Goal: Information Seeking & Learning: Learn about a topic

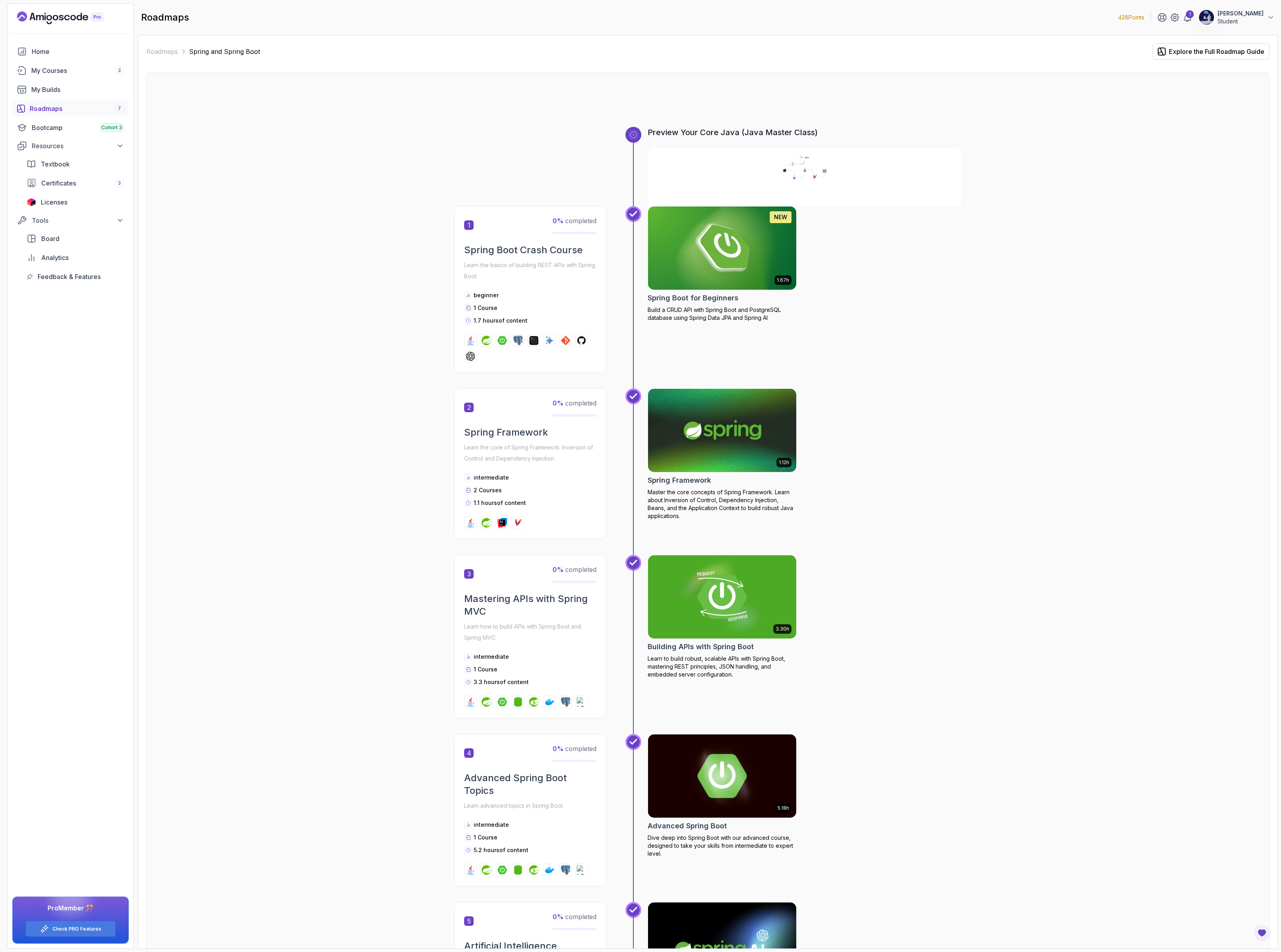
scroll to position [141, 0]
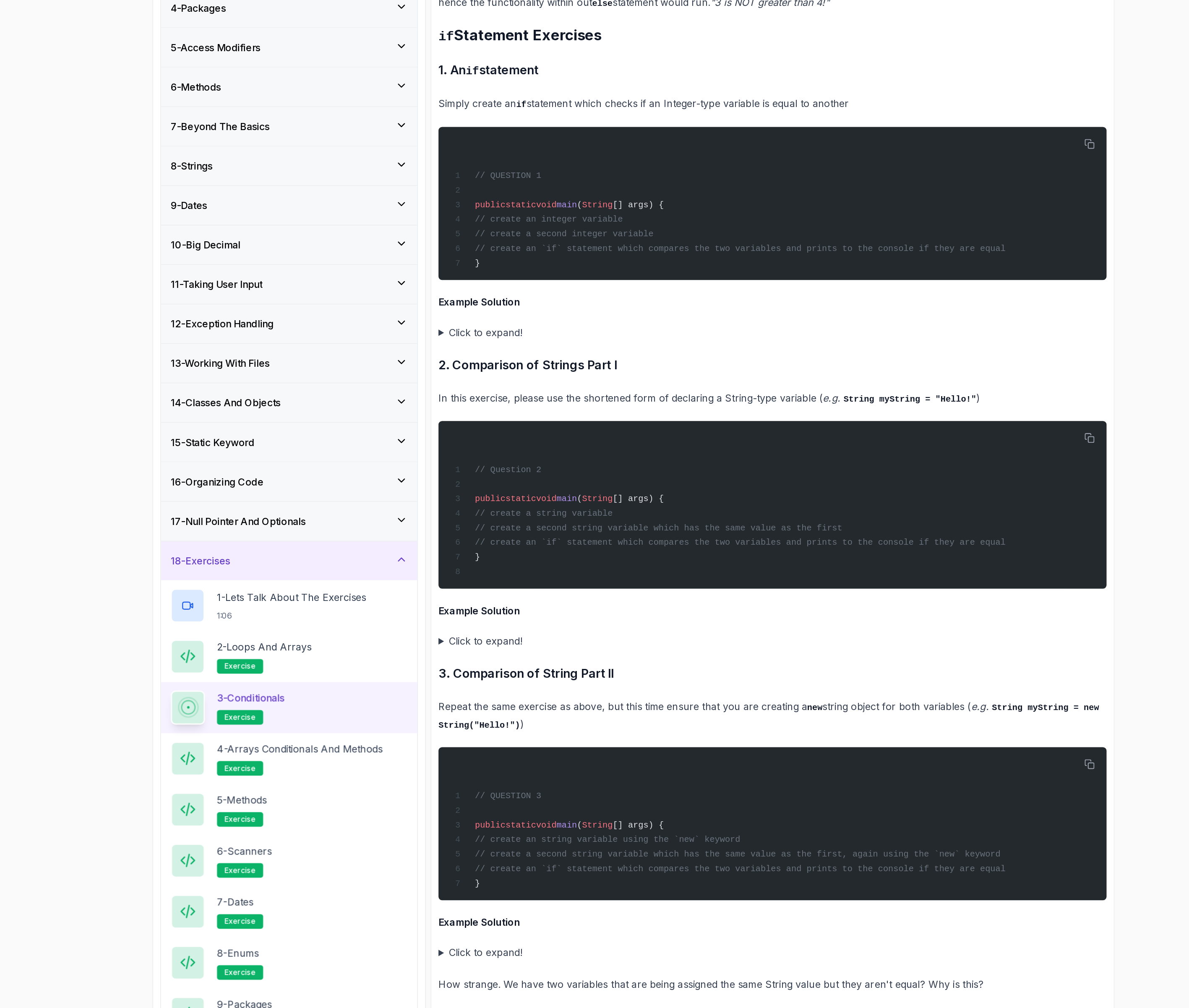
scroll to position [1347, 0]
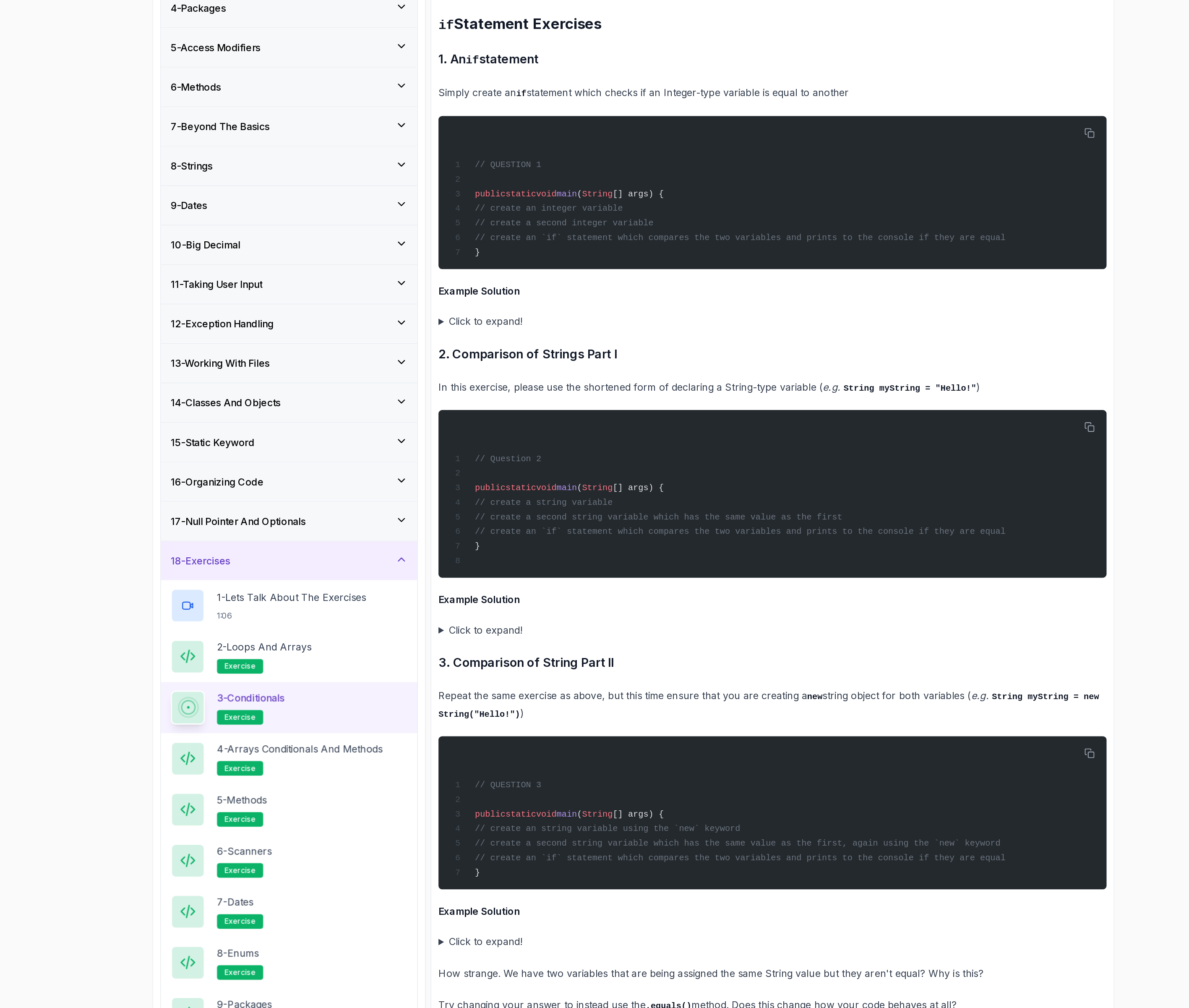
click at [480, 335] on summary "Click to expand!" at bounding box center [691, 334] width 462 height 12
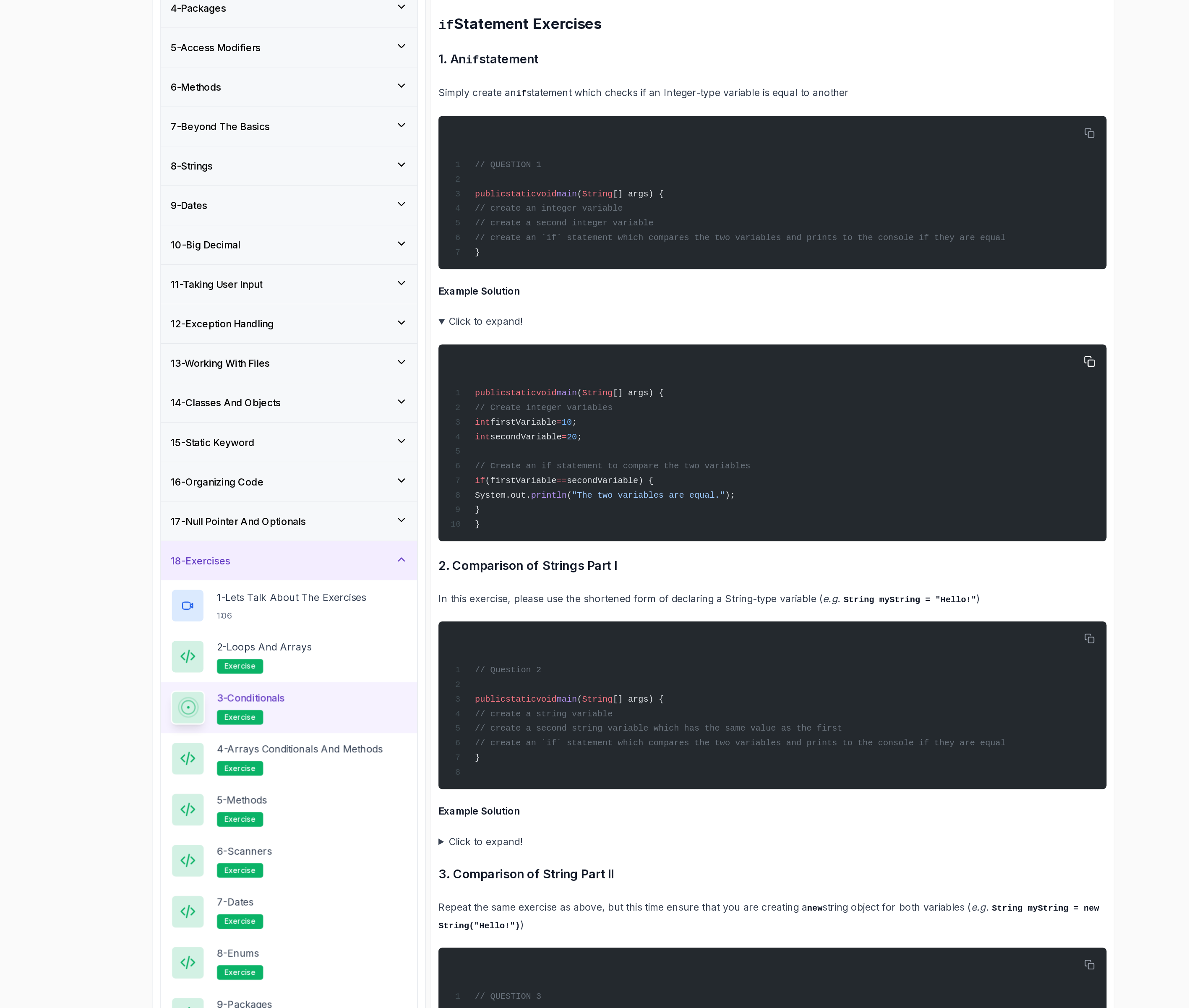
scroll to position [1557, 0]
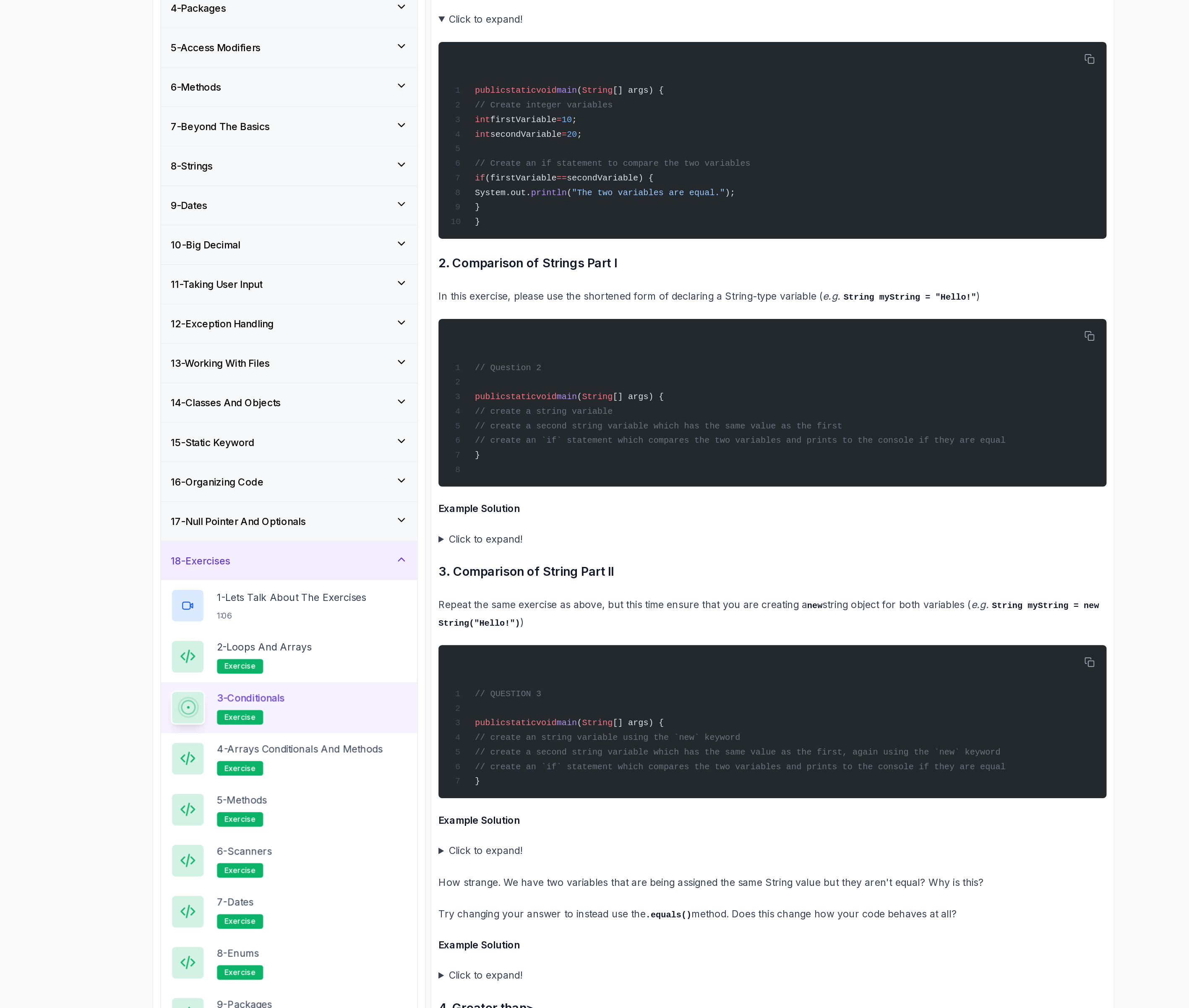
click at [486, 487] on summary "Click to expand!" at bounding box center [691, 484] width 462 height 12
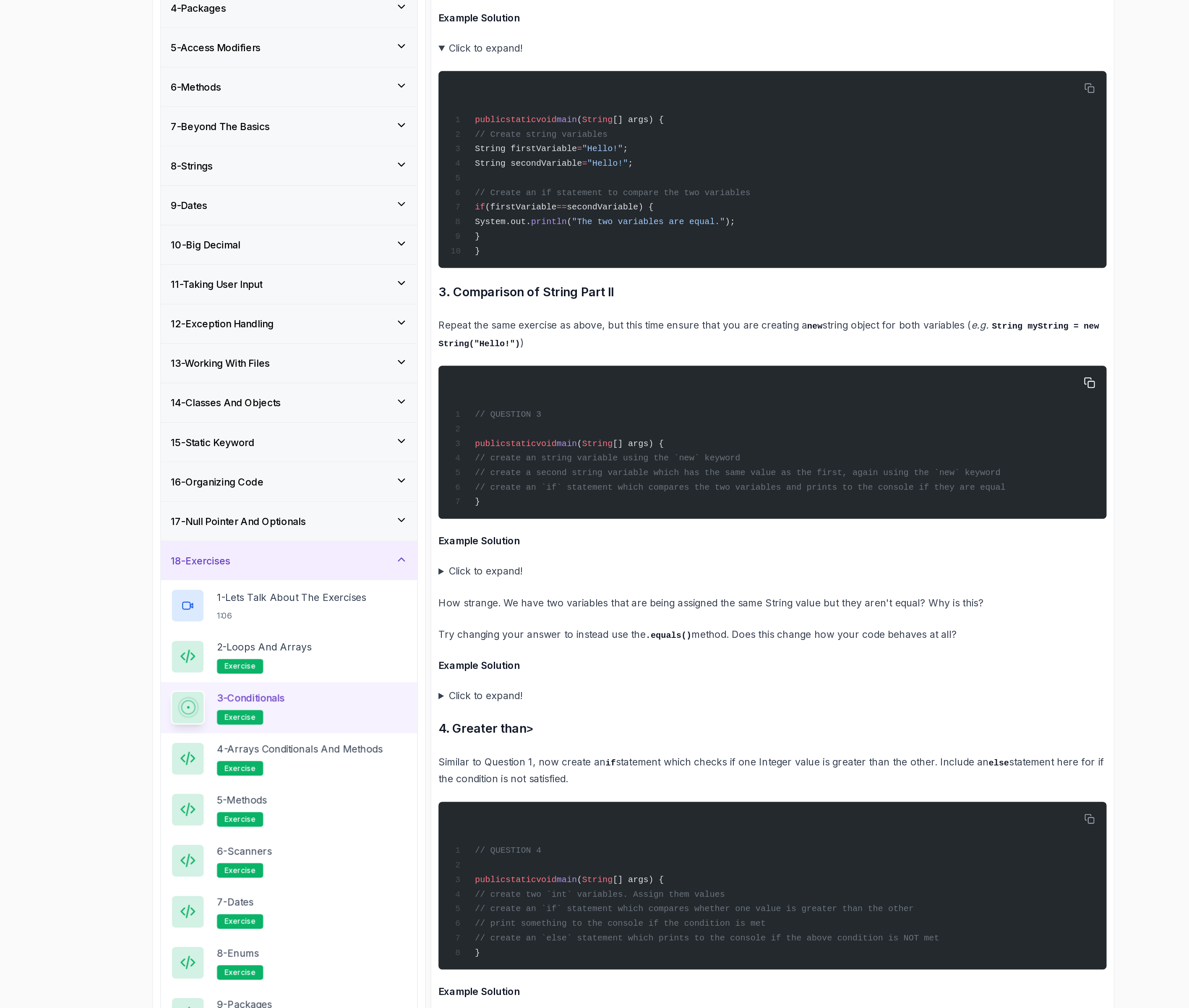
scroll to position [1903, 0]
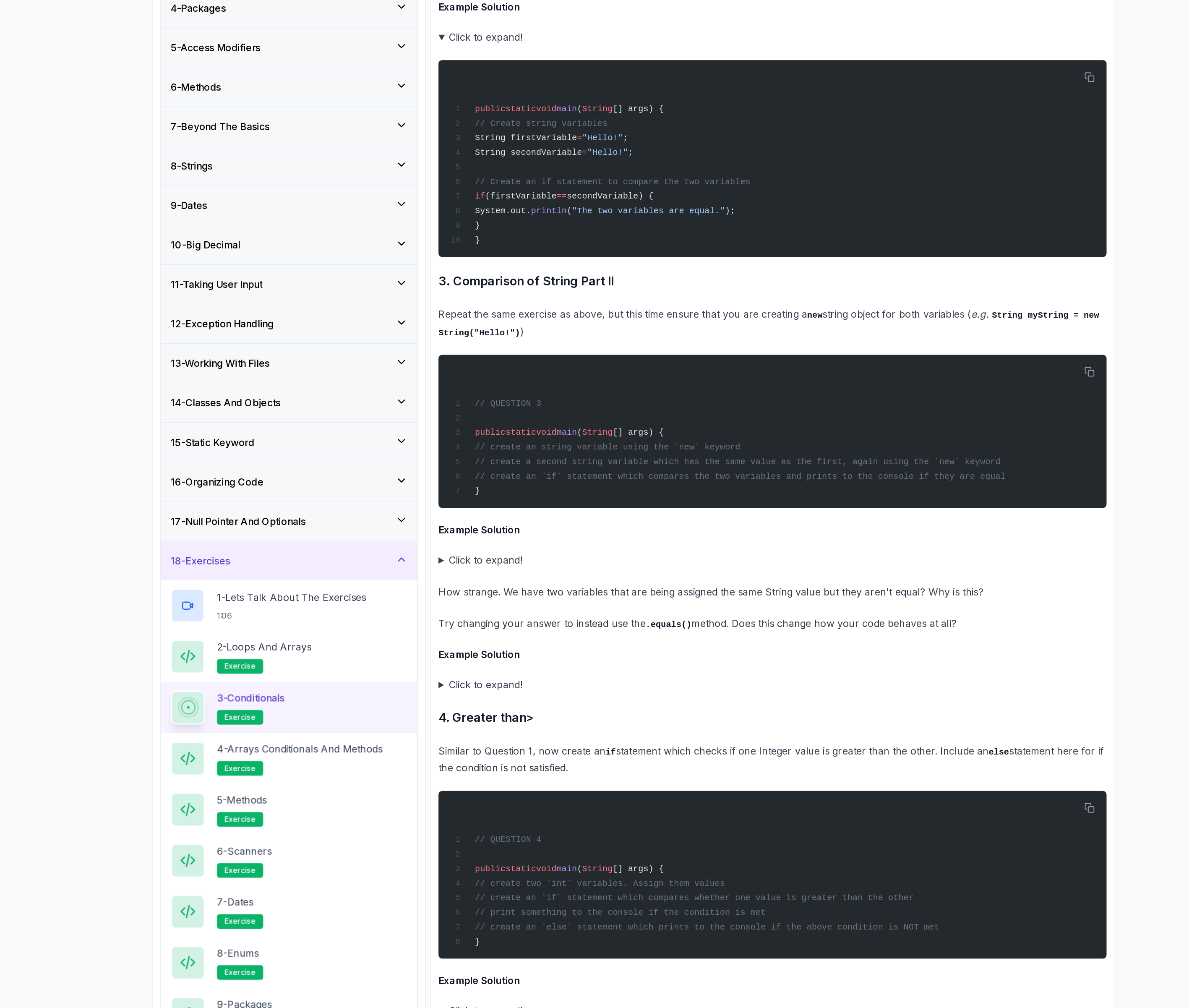
click at [492, 499] on summary "Click to expand!" at bounding box center [691, 499] width 462 height 12
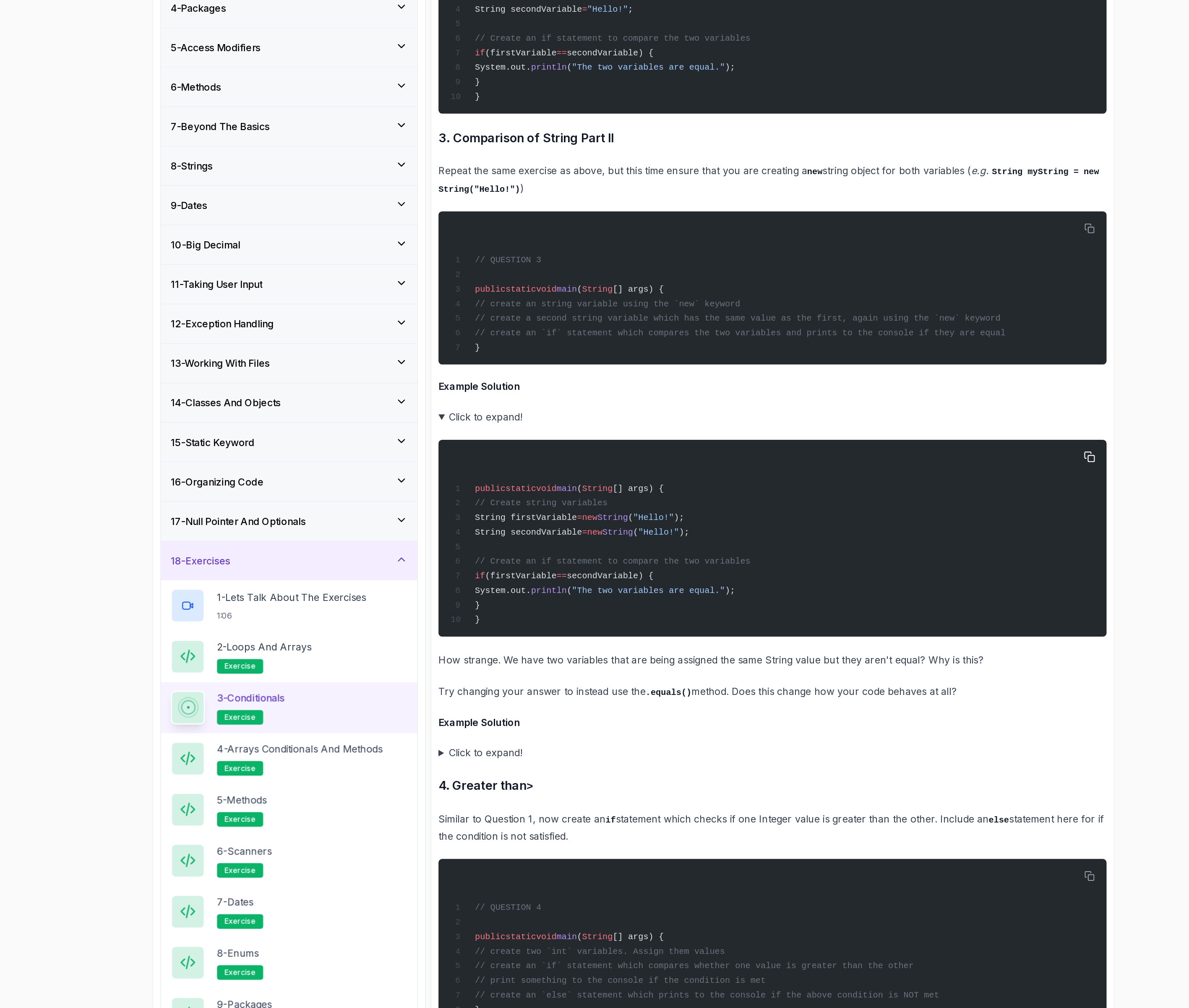
scroll to position [2010, 0]
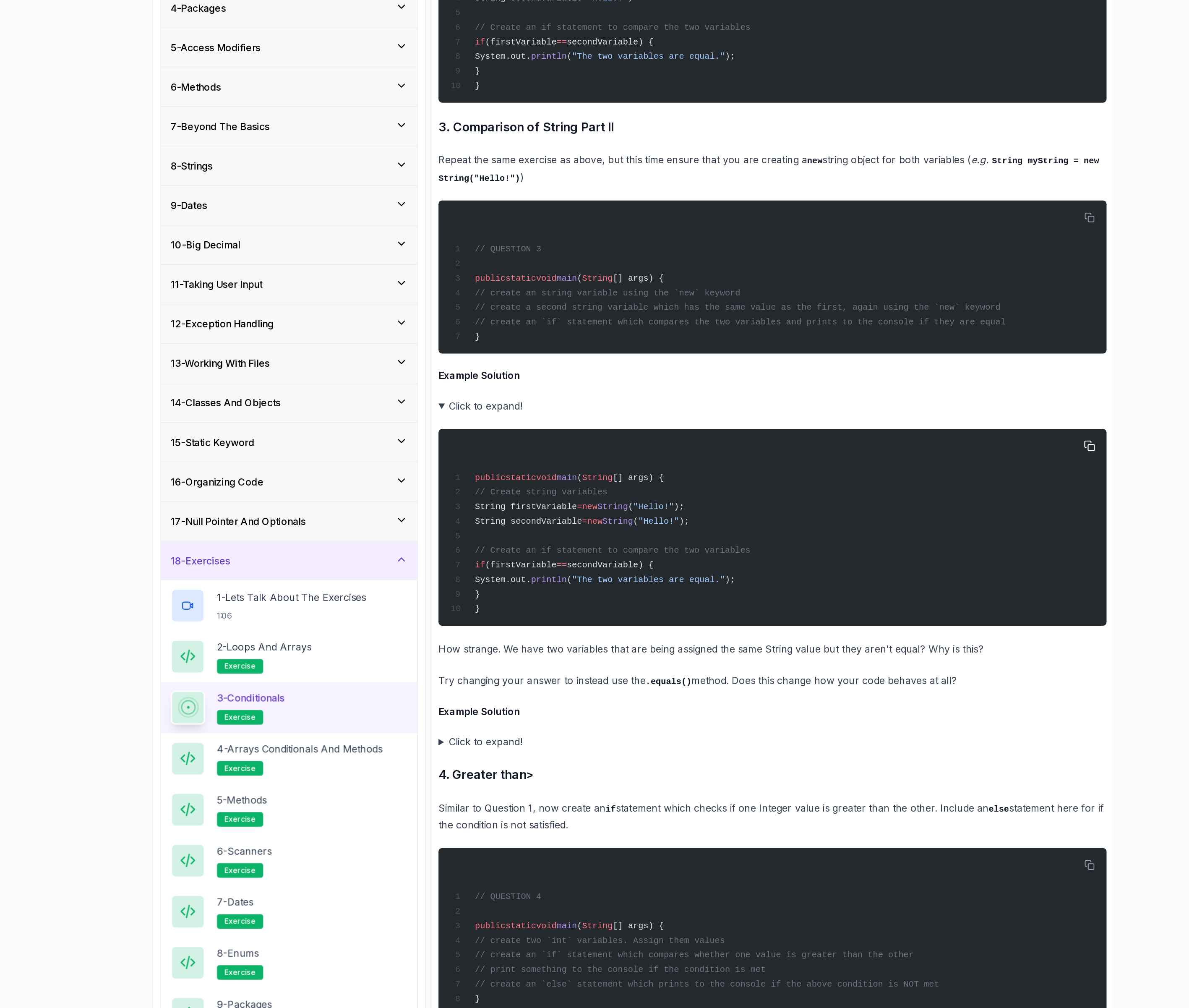
click at [551, 530] on div "public static void main ( String [] args) { // Create string variables String f…" at bounding box center [690, 476] width 448 height 126
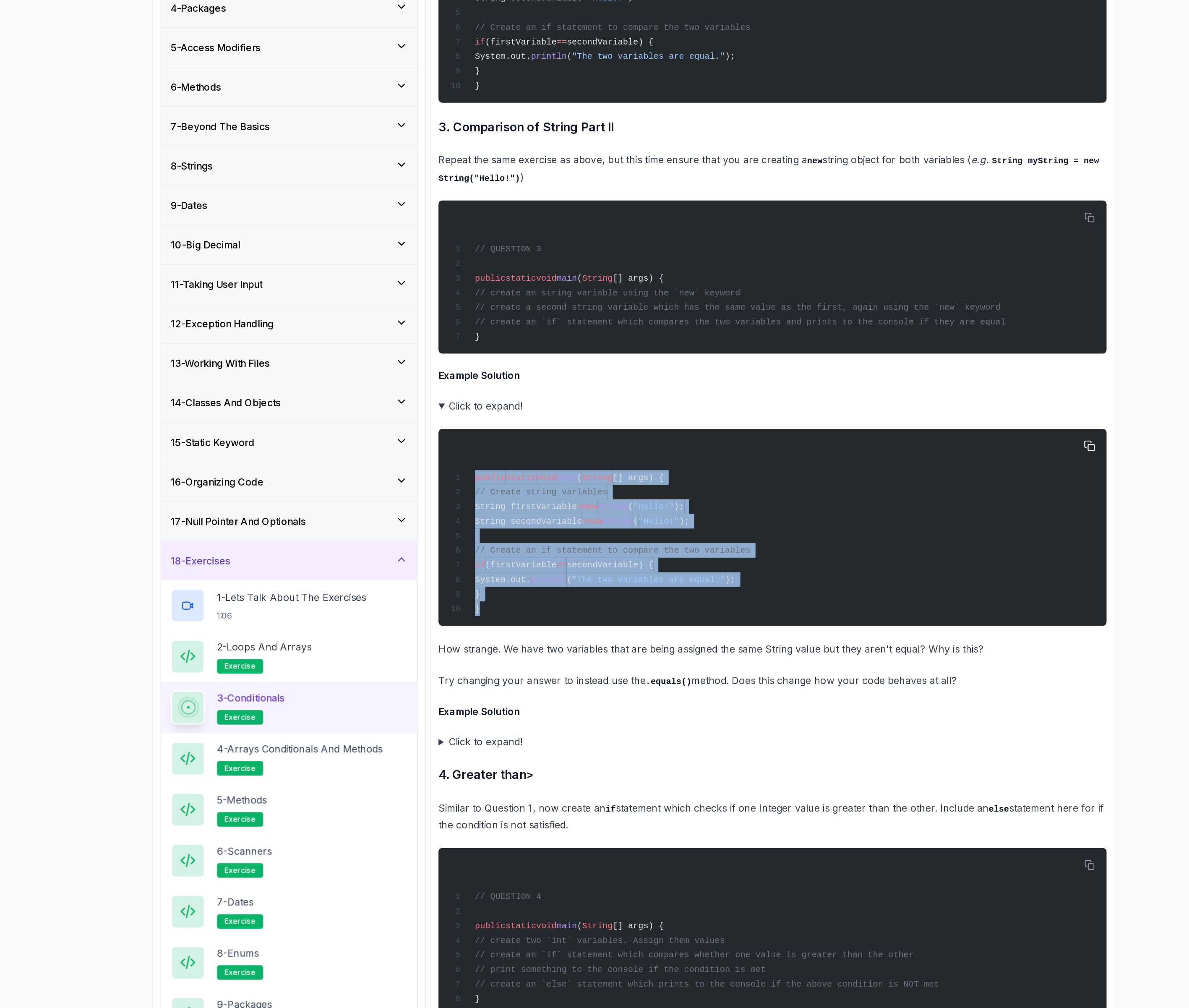
drag, startPoint x: 504, startPoint y: 537, endPoint x: 486, endPoint y: 443, distance: 95.7
click at [486, 443] on div "public static void main ( String [] args) { // Create string variables String f…" at bounding box center [690, 476] width 448 height 126
click at [529, 501] on span "(firstVariable" at bounding box center [517, 503] width 50 height 7
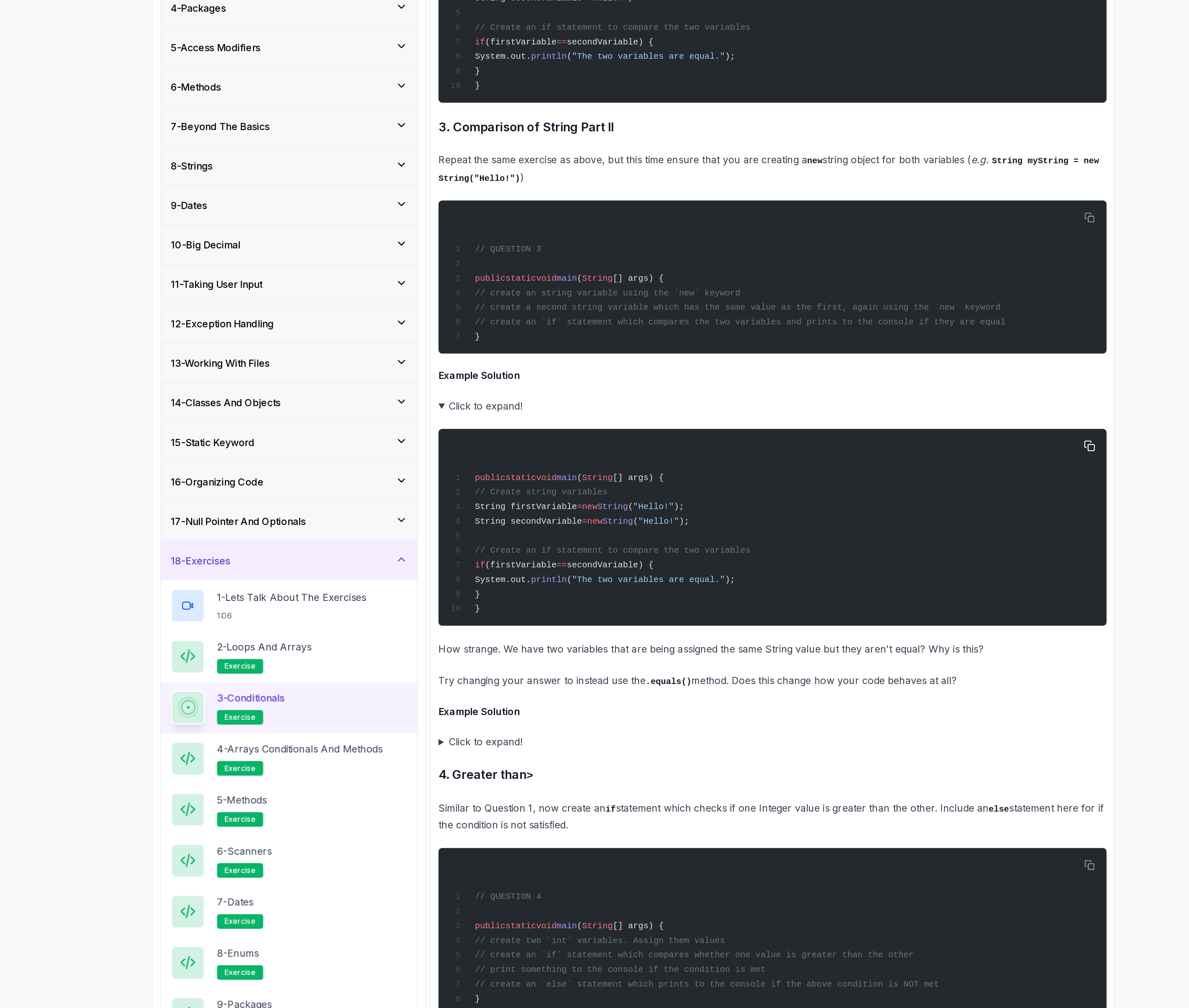
drag, startPoint x: 497, startPoint y: 463, endPoint x: 510, endPoint y: 522, distance: 60.4
click at [510, 522] on div "public static void main ( String [] args) { // Create string variables String f…" at bounding box center [690, 476] width 448 height 126
copy code "String firstVariable = new String ( "Hello!" ); String secondVariable = new Str…"
click at [494, 624] on summary "Click to expand!" at bounding box center [691, 624] width 462 height 12
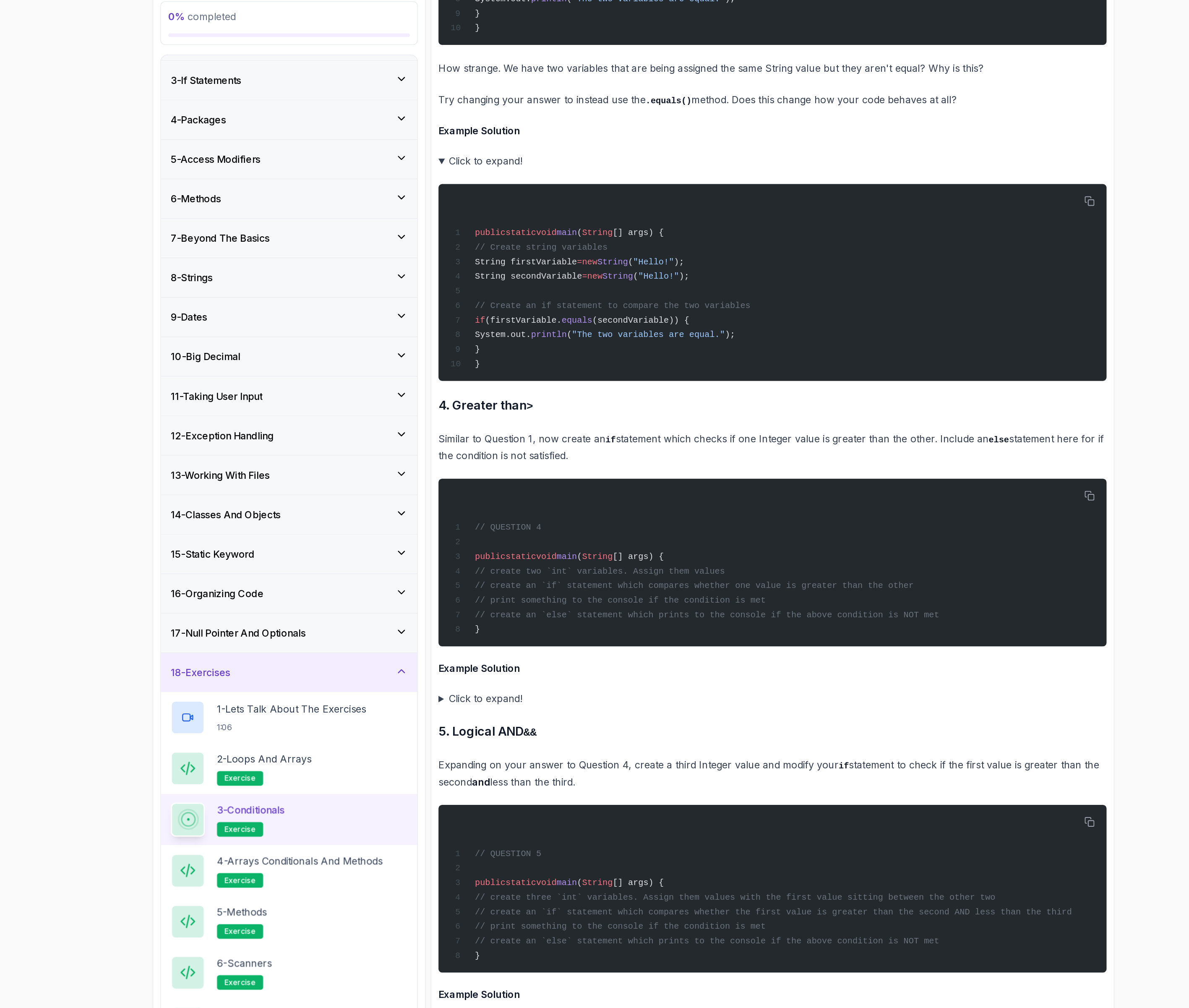
scroll to position [2496, 0]
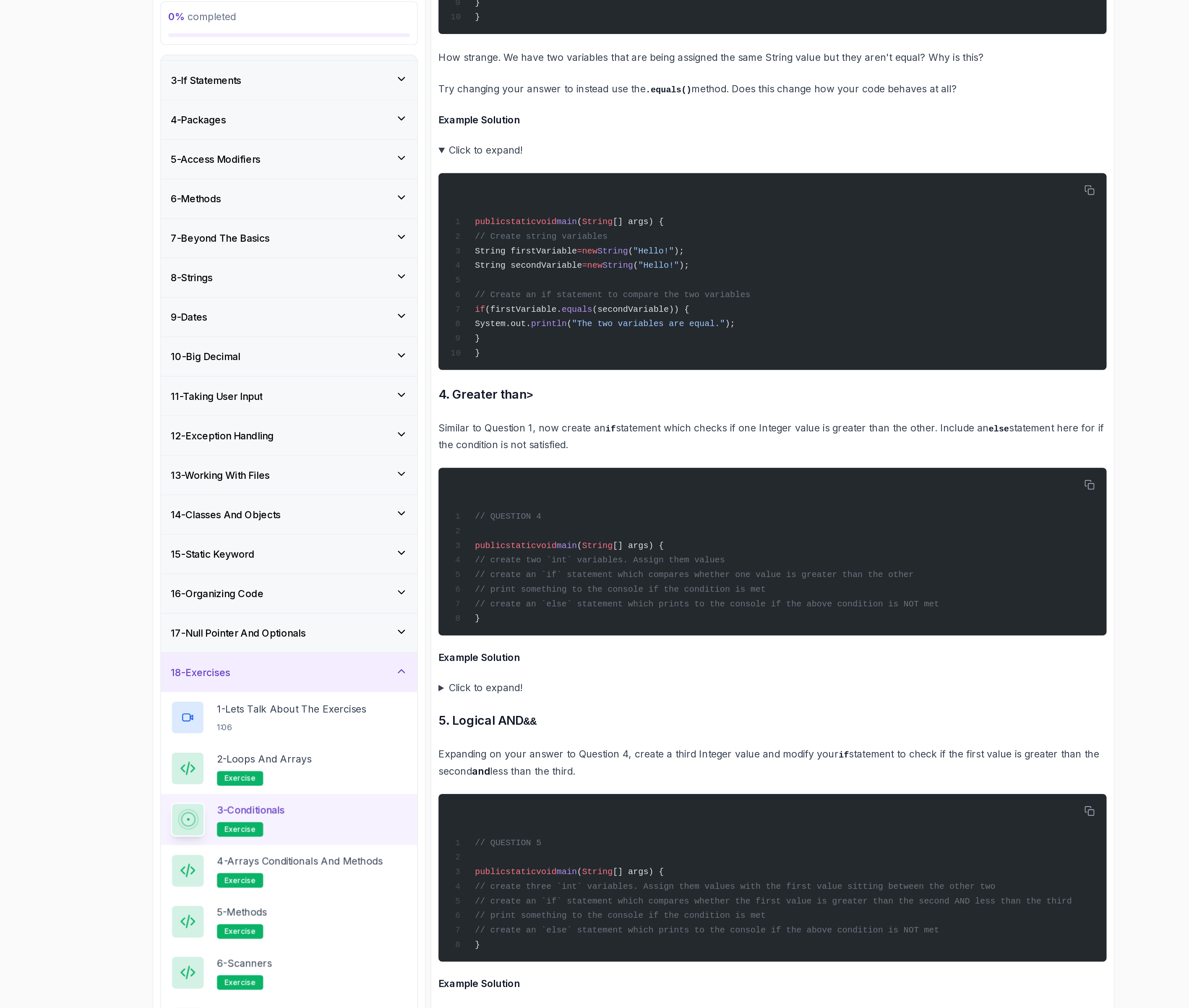
click at [504, 511] on summary "Click to expand!" at bounding box center [691, 510] width 462 height 12
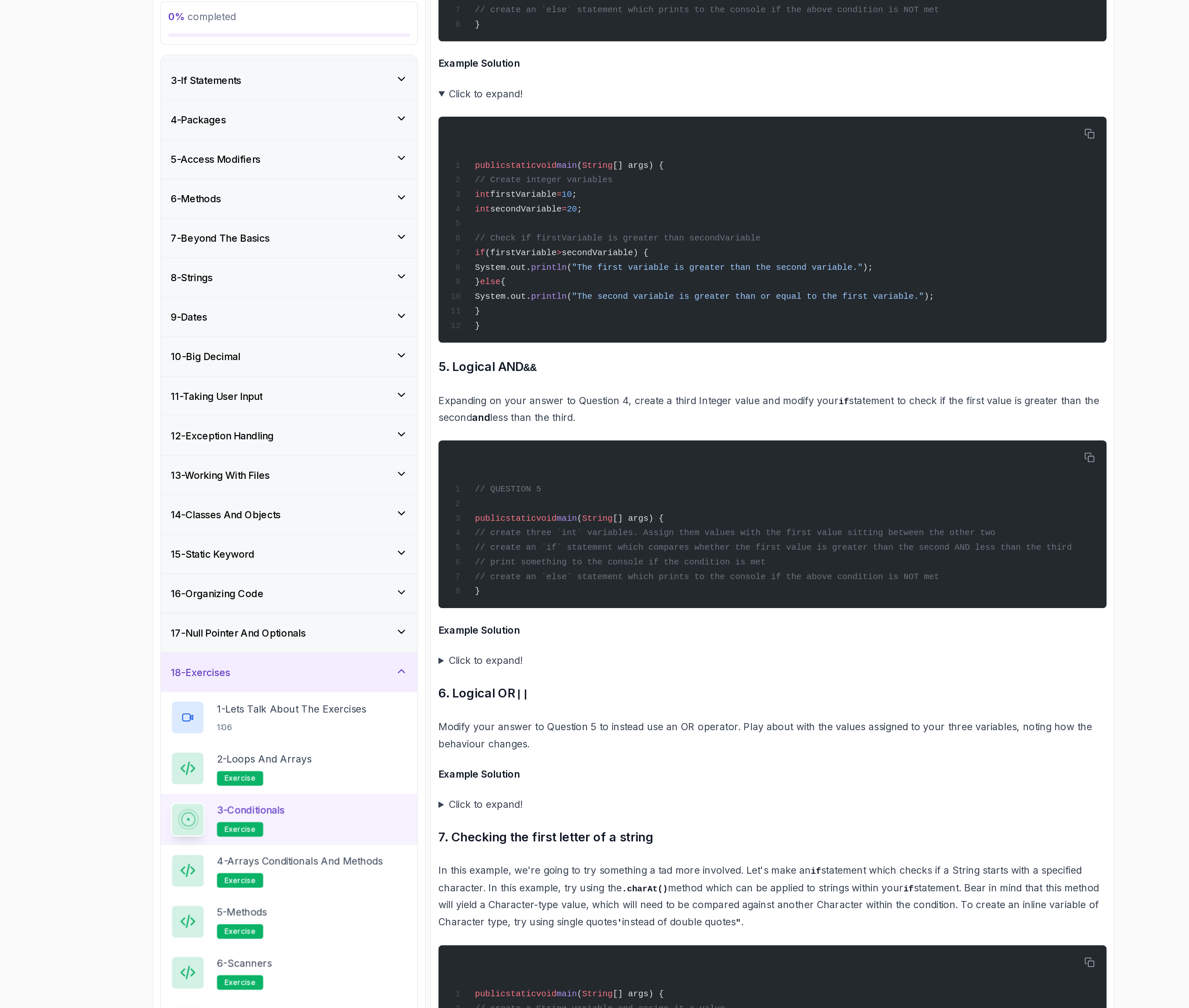
scroll to position [2898, 0]
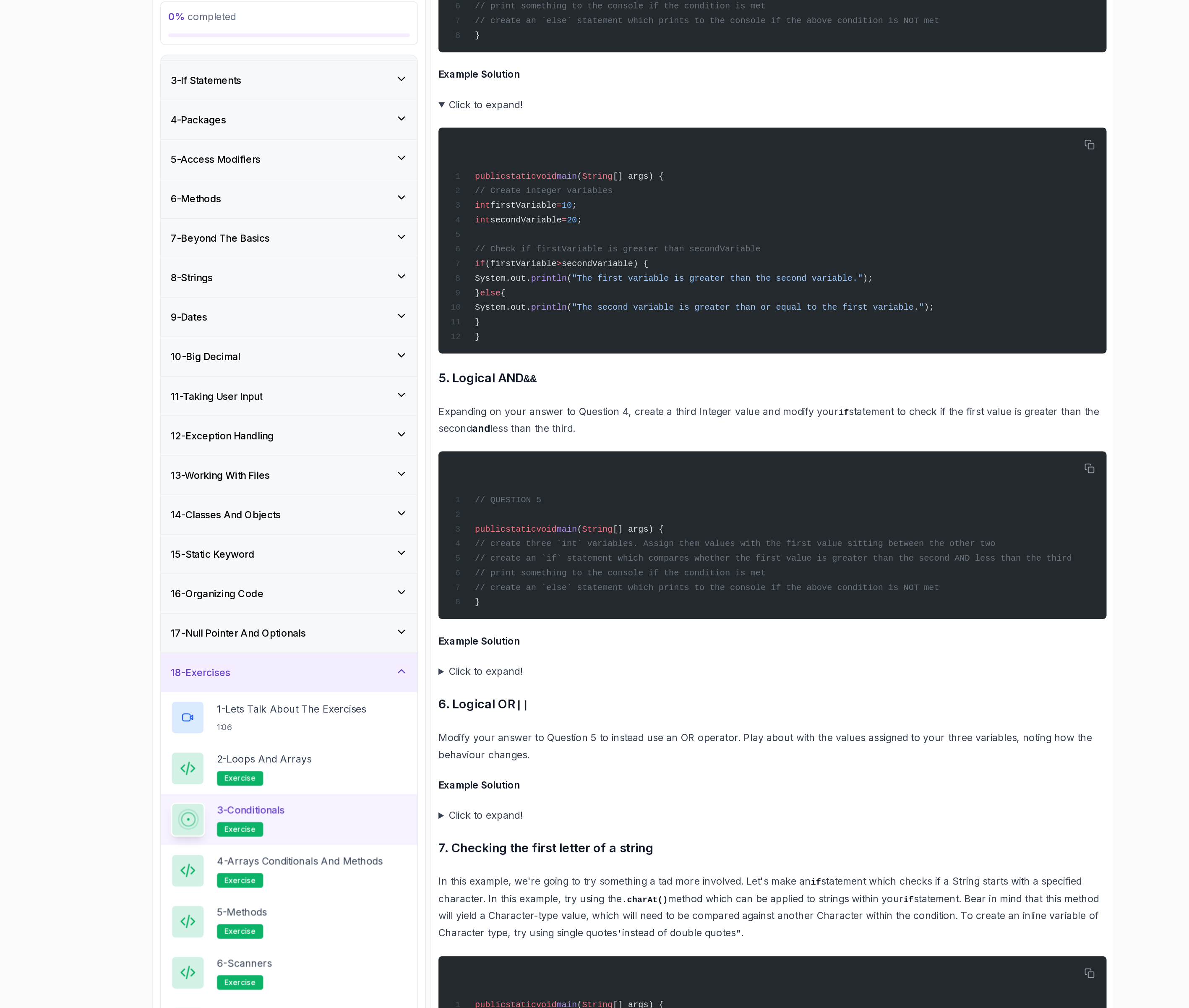
click at [503, 498] on summary "Click to expand!" at bounding box center [691, 499] width 462 height 12
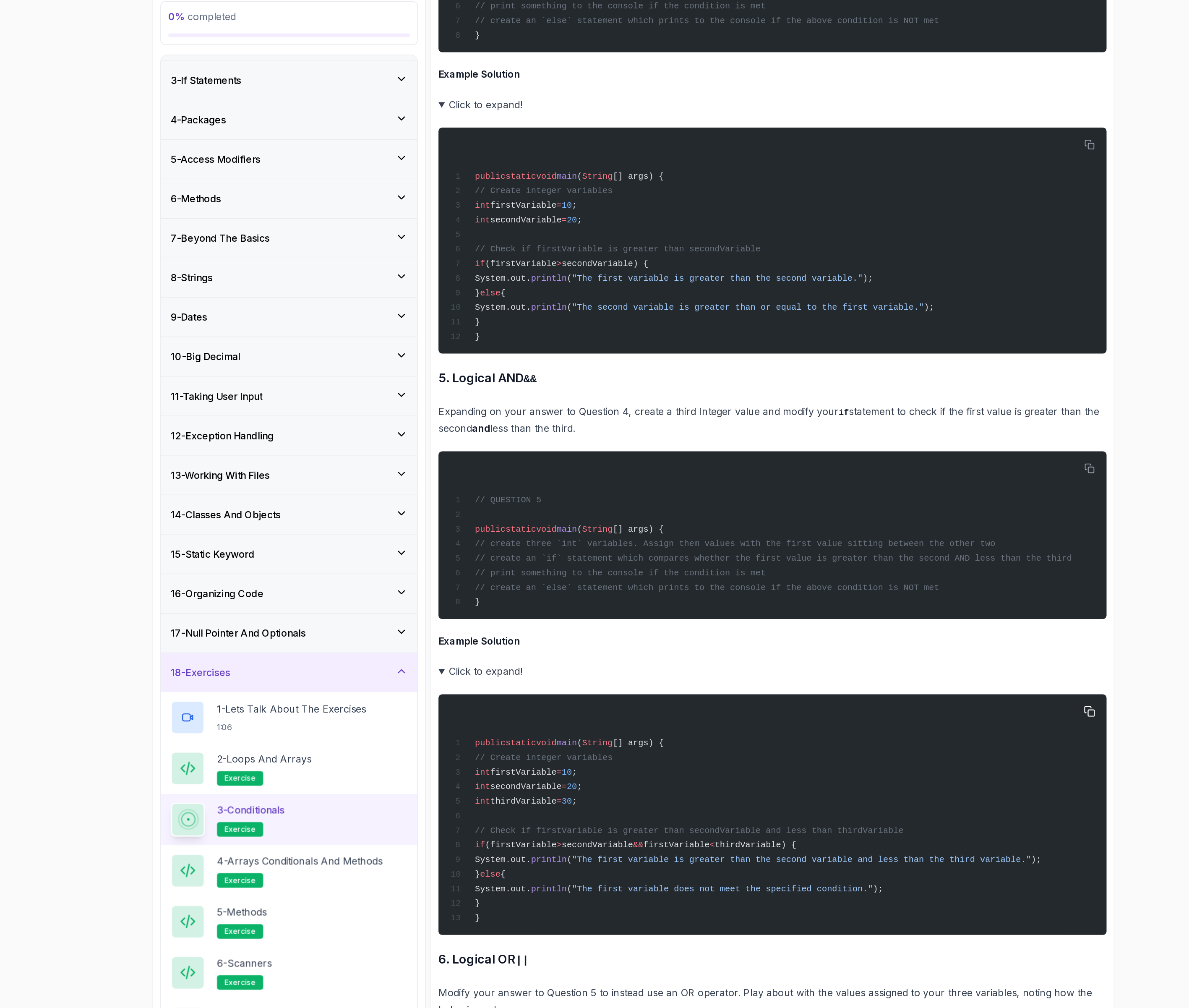
scroll to position [2933, 0]
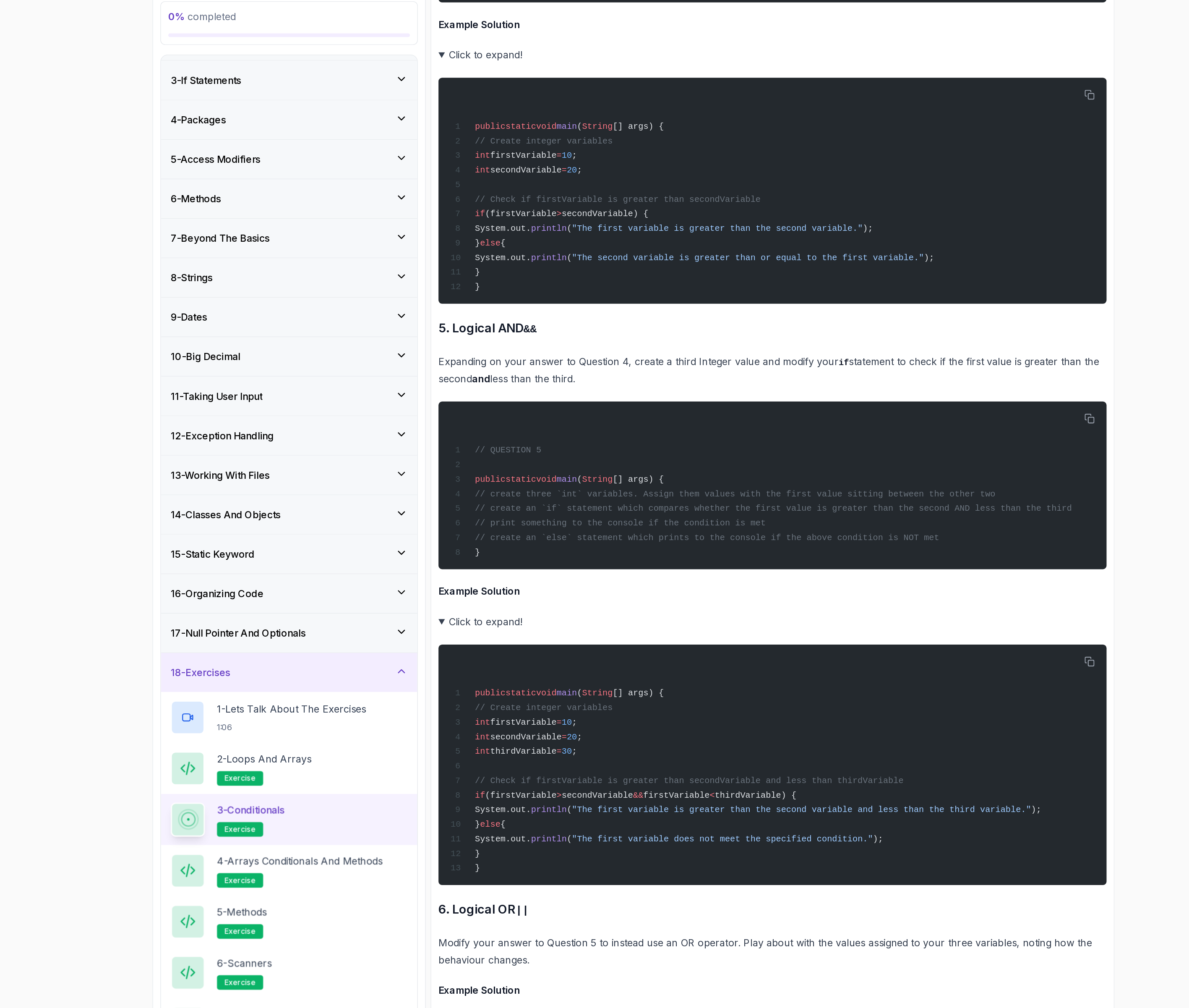
click at [510, 464] on summary "Click to expand!" at bounding box center [691, 464] width 462 height 12
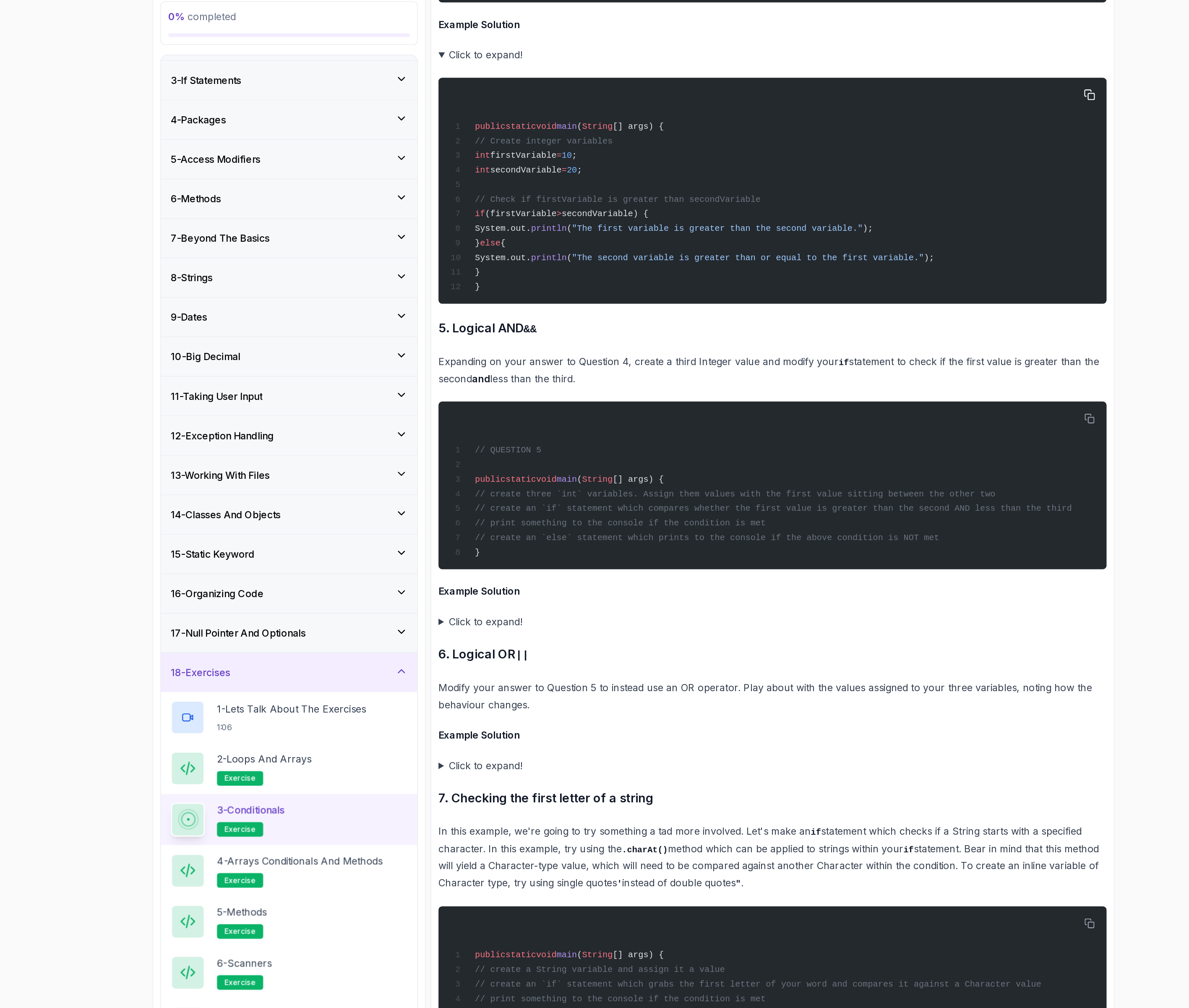
click at [507, 223] on div "public static void main ( String [] args) { // Create integer variables int fir…" at bounding box center [690, 167] width 448 height 146
drag, startPoint x: 510, startPoint y: 222, endPoint x: 499, endPoint y: 146, distance: 76.8
click at [499, 147] on div "public static void main ( String [] args) { // Create integer variables int fir…" at bounding box center [690, 167] width 448 height 146
copy code "int firstVariable = 10 ; int secondVariable = 20 ; // Check if firstVariable is…"
click at [519, 224] on div "public static void main ( String [] args) { // Create integer variables int fir…" at bounding box center [690, 167] width 448 height 146
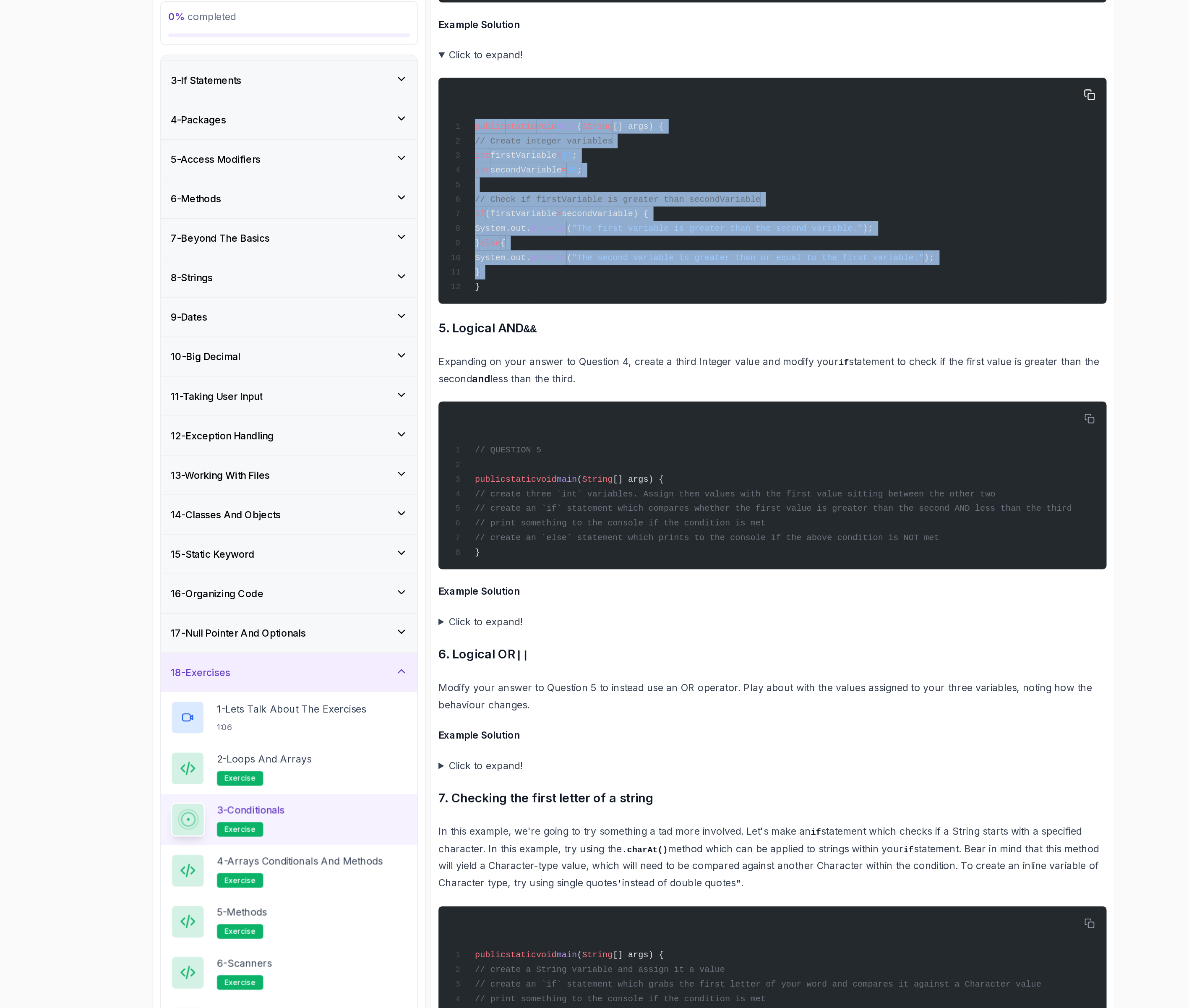
drag, startPoint x: 517, startPoint y: 225, endPoint x: 479, endPoint y: 112, distance: 119.2
click at [479, 112] on div "public static void main ( String [] args) { // Create integer variables int fir…" at bounding box center [690, 167] width 448 height 146
copy code "public static void main ( String [] args) { // Create integer variables int fir…"
click at [510, 143] on span "firstVariable" at bounding box center [518, 143] width 46 height 7
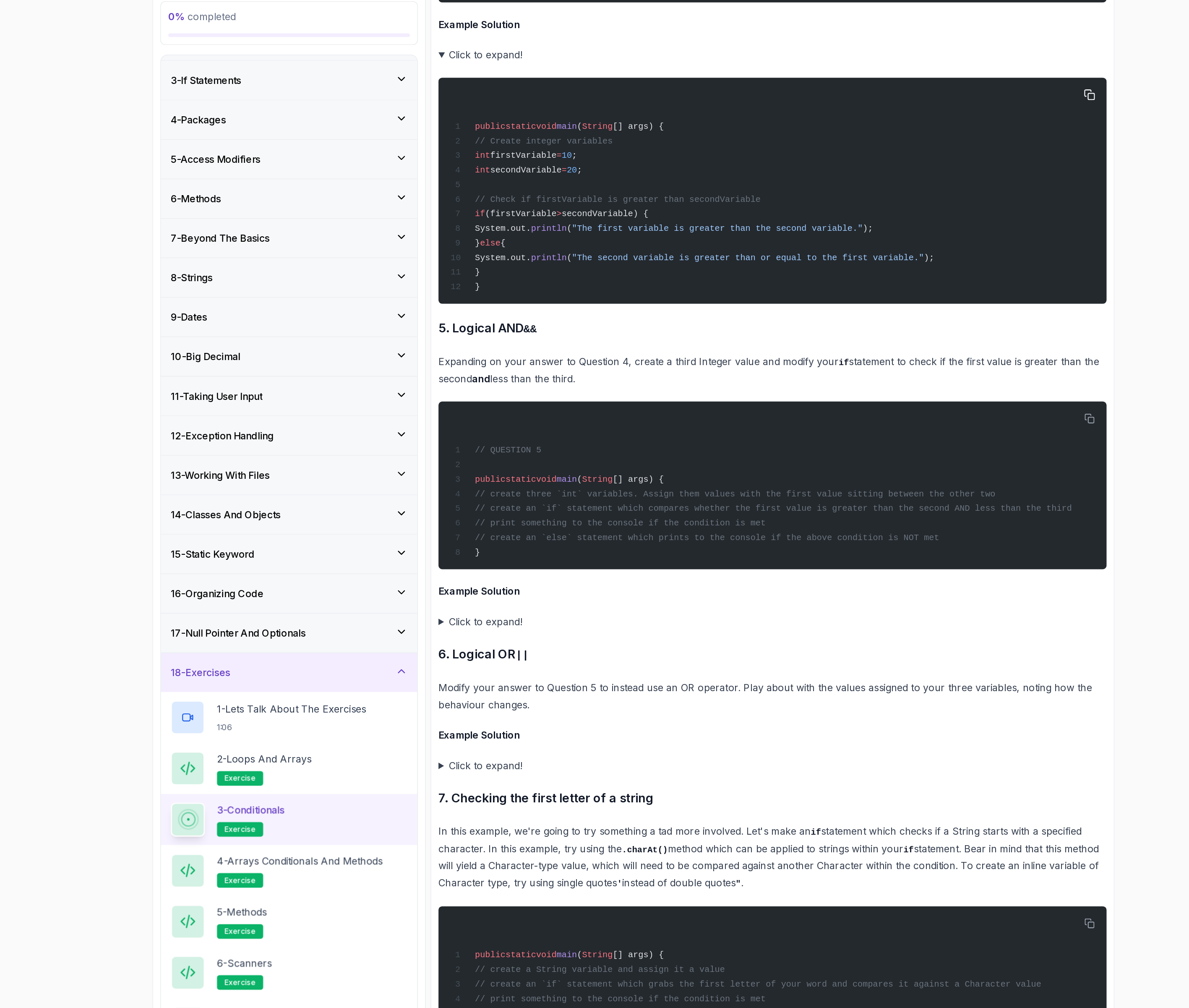
drag, startPoint x: 501, startPoint y: 143, endPoint x: 515, endPoint y: 220, distance: 78.3
click at [515, 222] on div "public static void main ( String [] args) { // Create integer variables int fir…" at bounding box center [690, 167] width 448 height 146
copy code "int firstVariable = 10 ; int secondVariable = 20 ; // Check if firstVariable is…"
click at [479, 467] on summary "Click to expand!" at bounding box center [691, 464] width 462 height 12
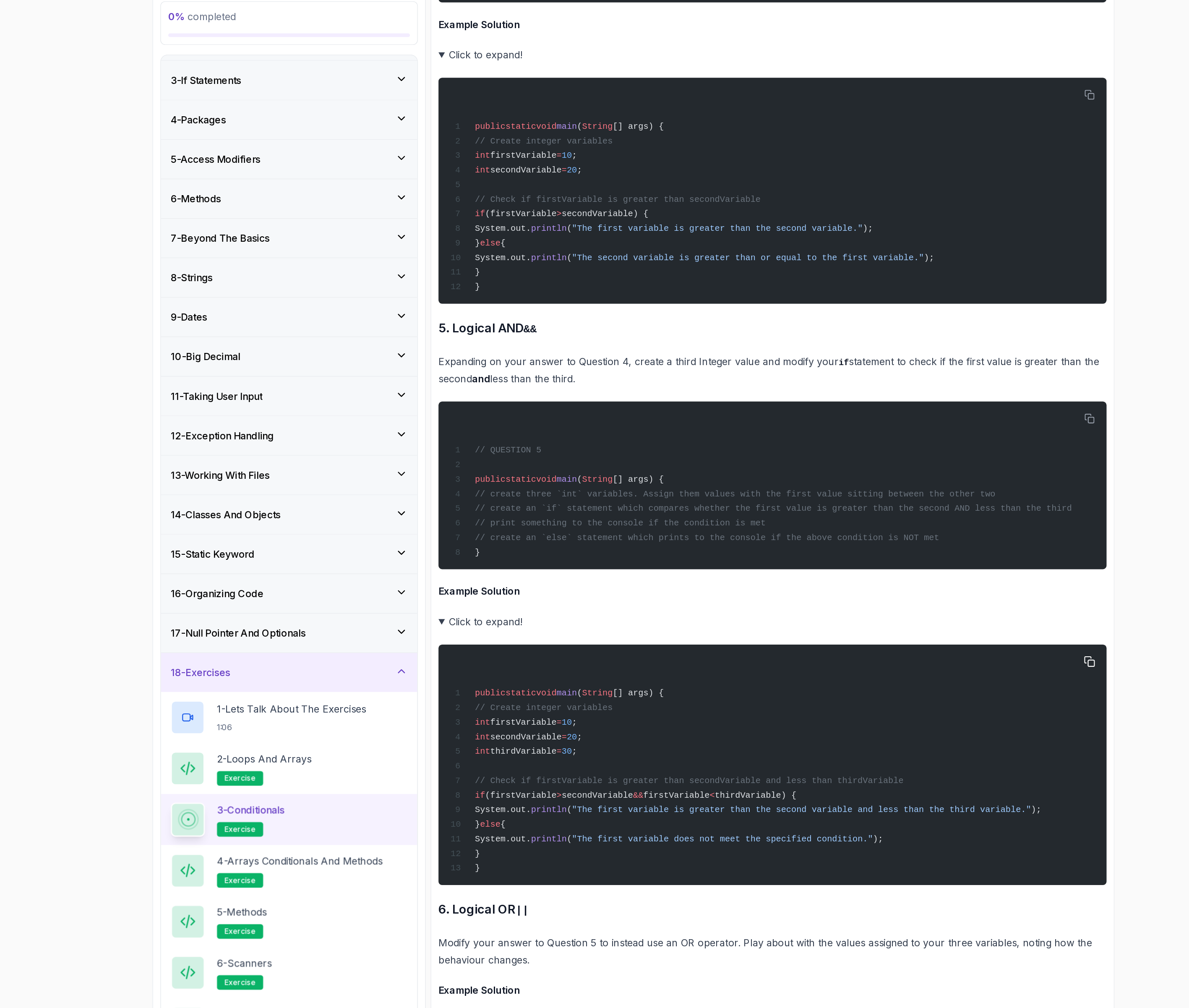
click at [497, 638] on div "public static void main ( String [] args) { // Create integer variables int fir…" at bounding box center [690, 564] width 448 height 157
drag, startPoint x: 497, startPoint y: 638, endPoint x: 500, endPoint y: 537, distance: 101.0
click at [500, 537] on div "public static void main ( String [] args) { // Create integer variables int fir…" at bounding box center [690, 564] width 448 height 157
copy div "int firstVariable = 10 ; int secondVariable = 20 ; int thirdVariable = 30 ; // …"
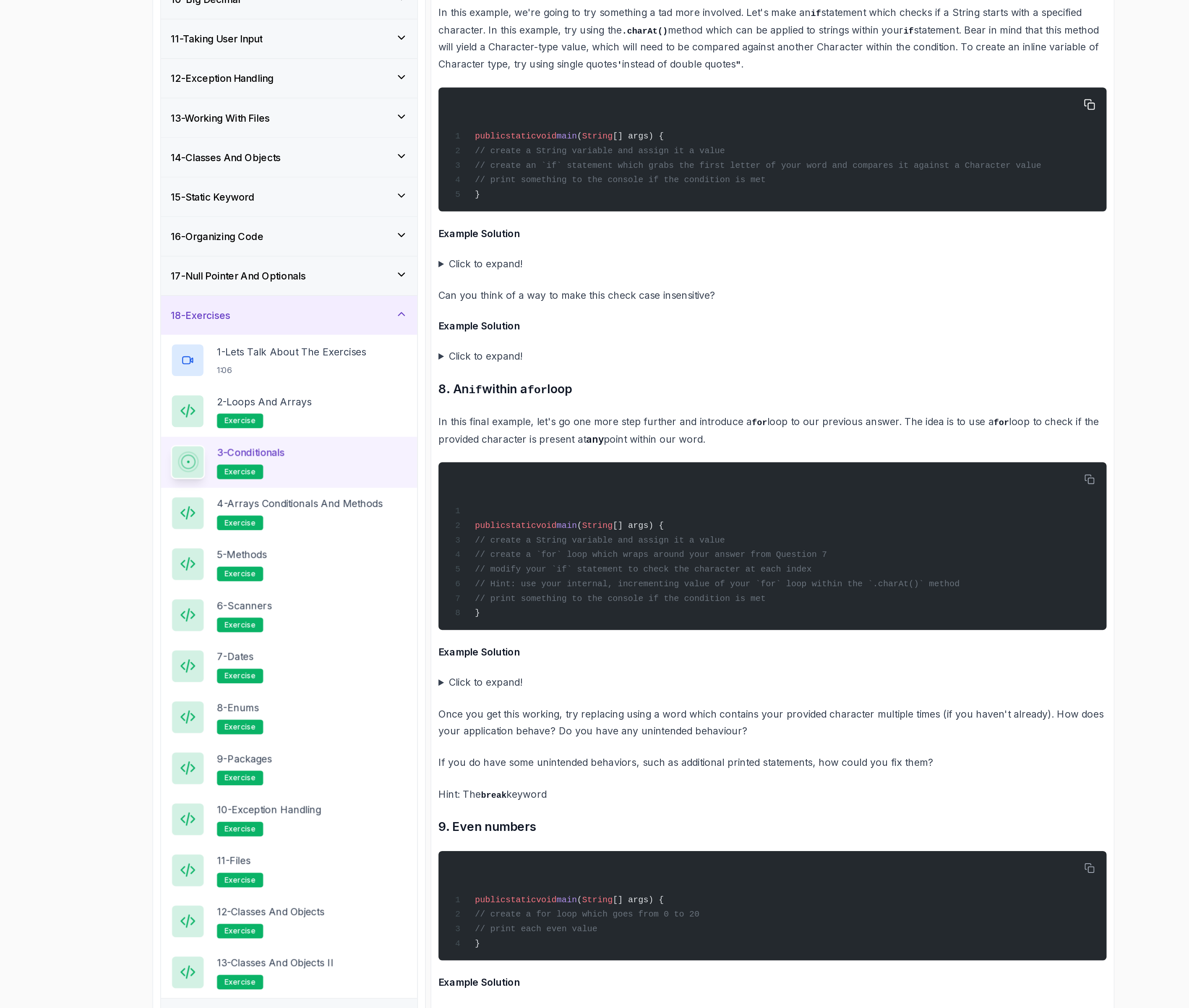
scroll to position [3371, 0]
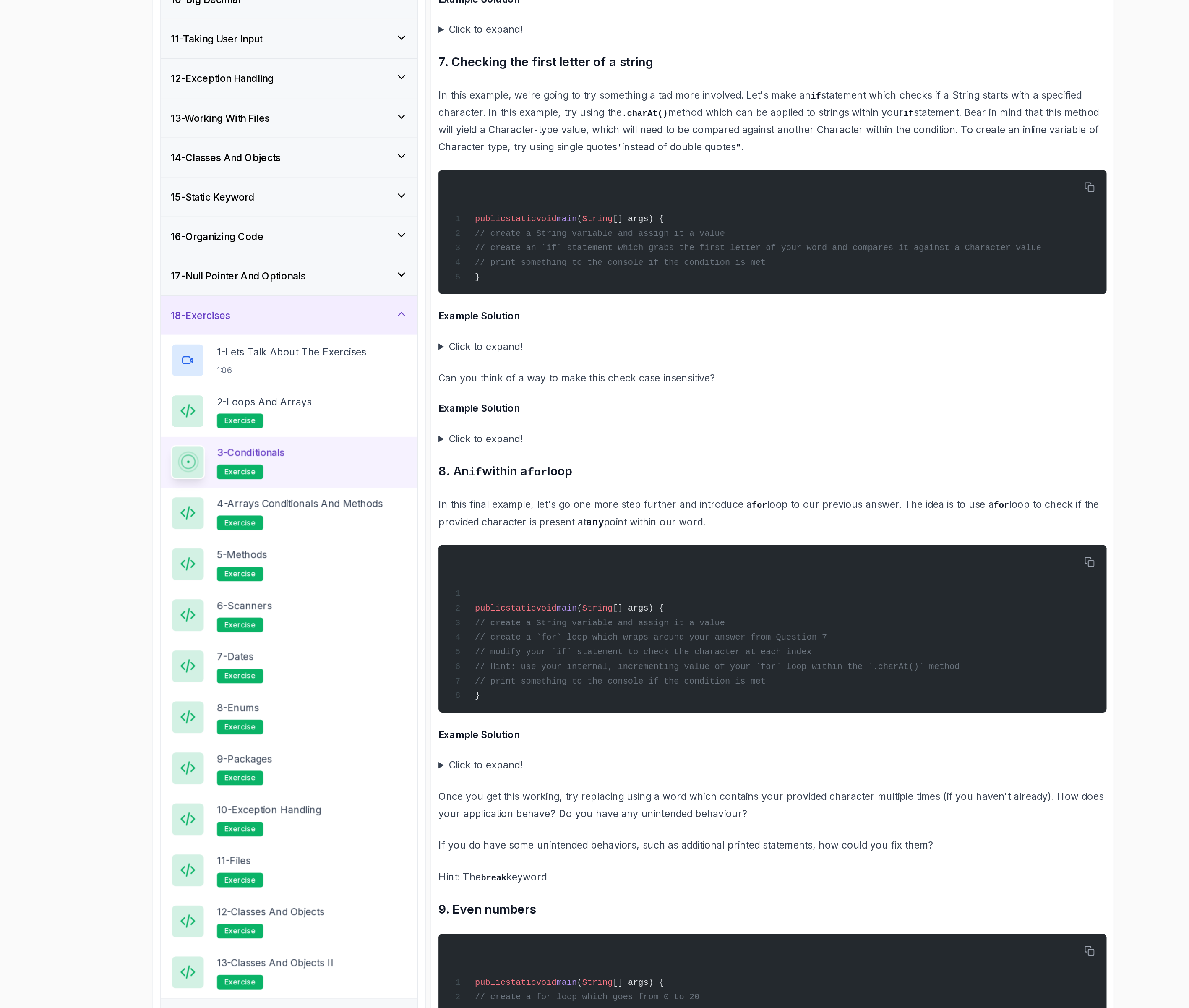
click at [507, 520] on summary "Click to expand!" at bounding box center [691, 521] width 462 height 12
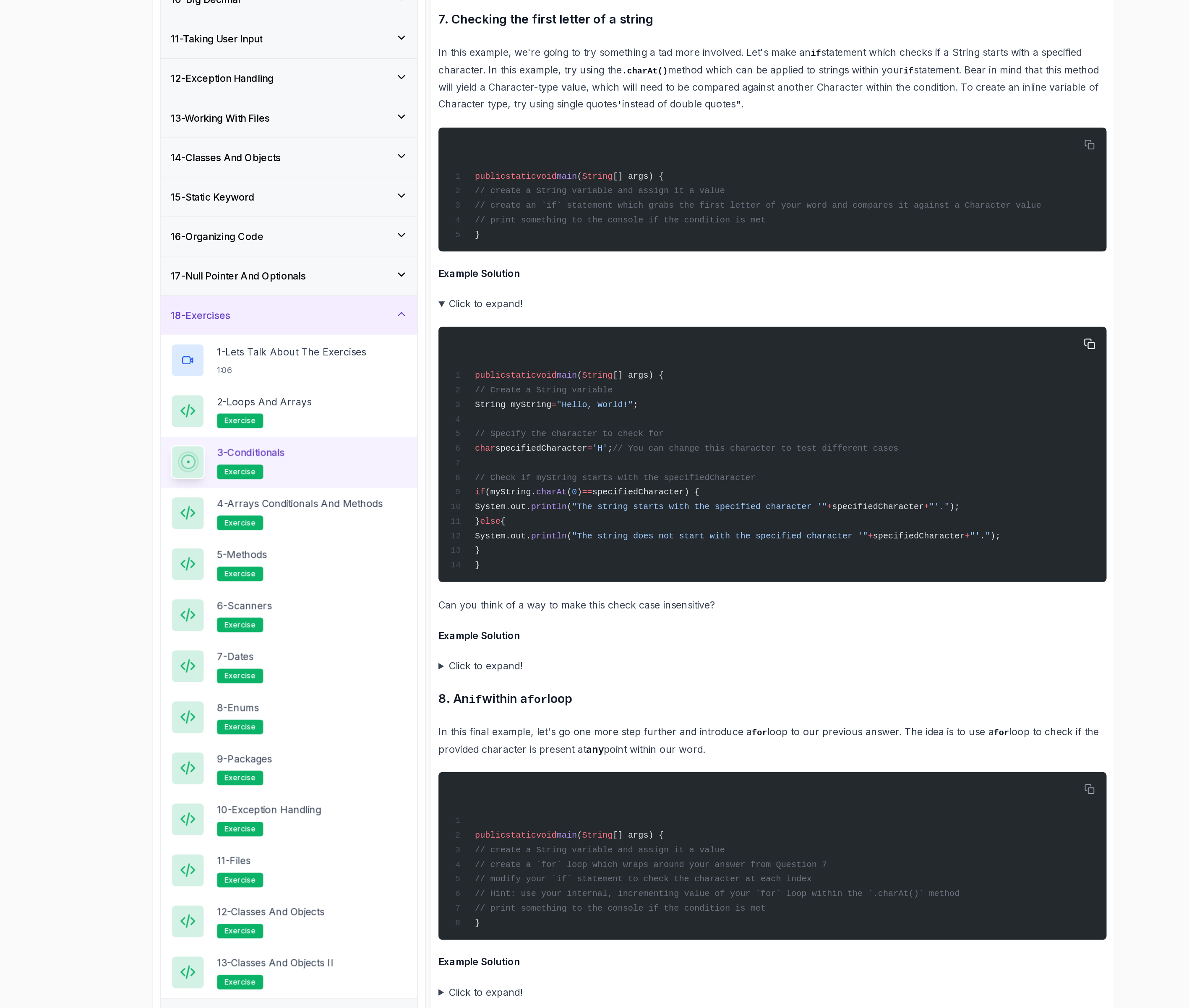
scroll to position [3435, 0]
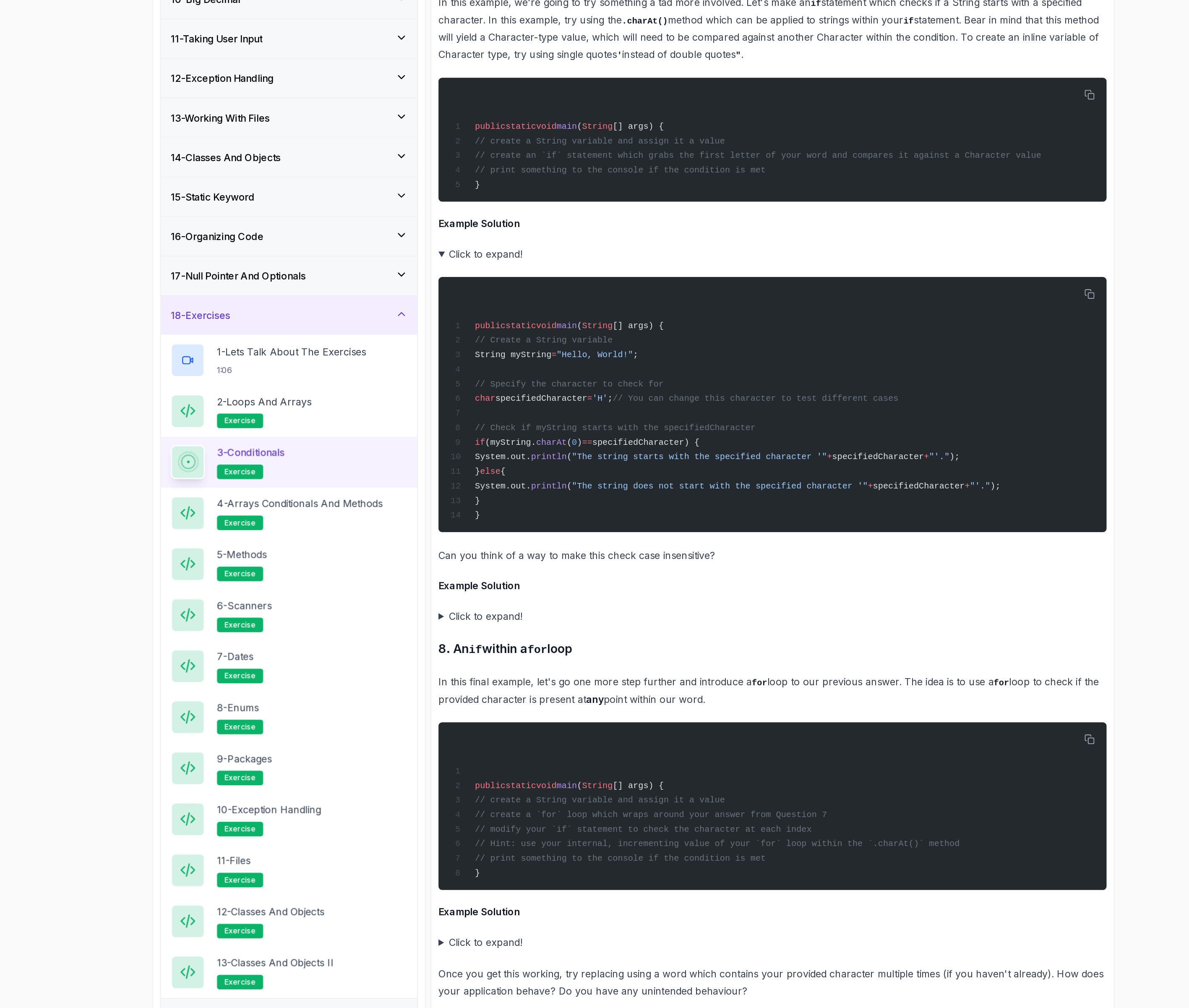
click at [493, 708] on summary "Click to expand!" at bounding box center [691, 707] width 462 height 12
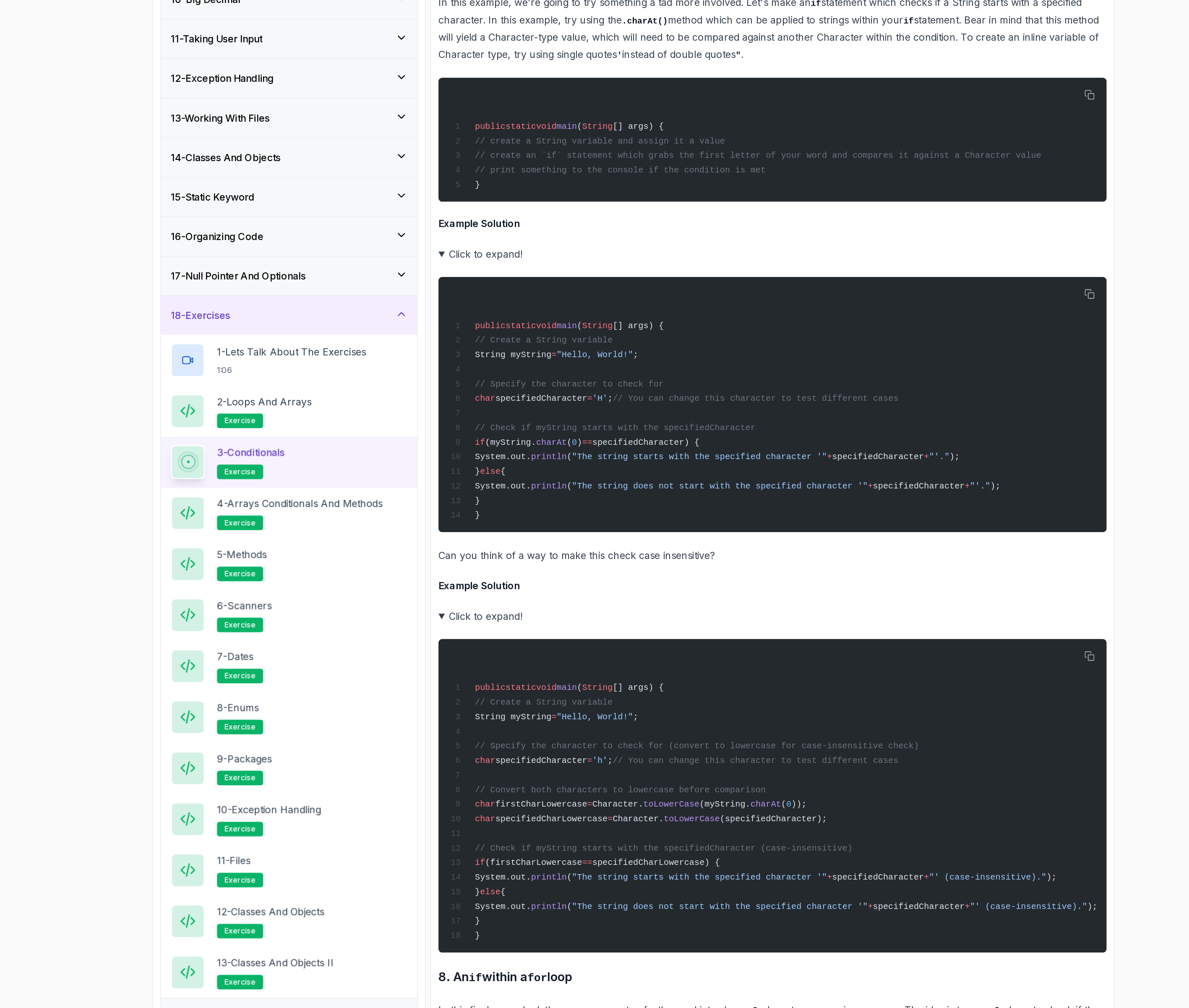
scroll to position [3481, 0]
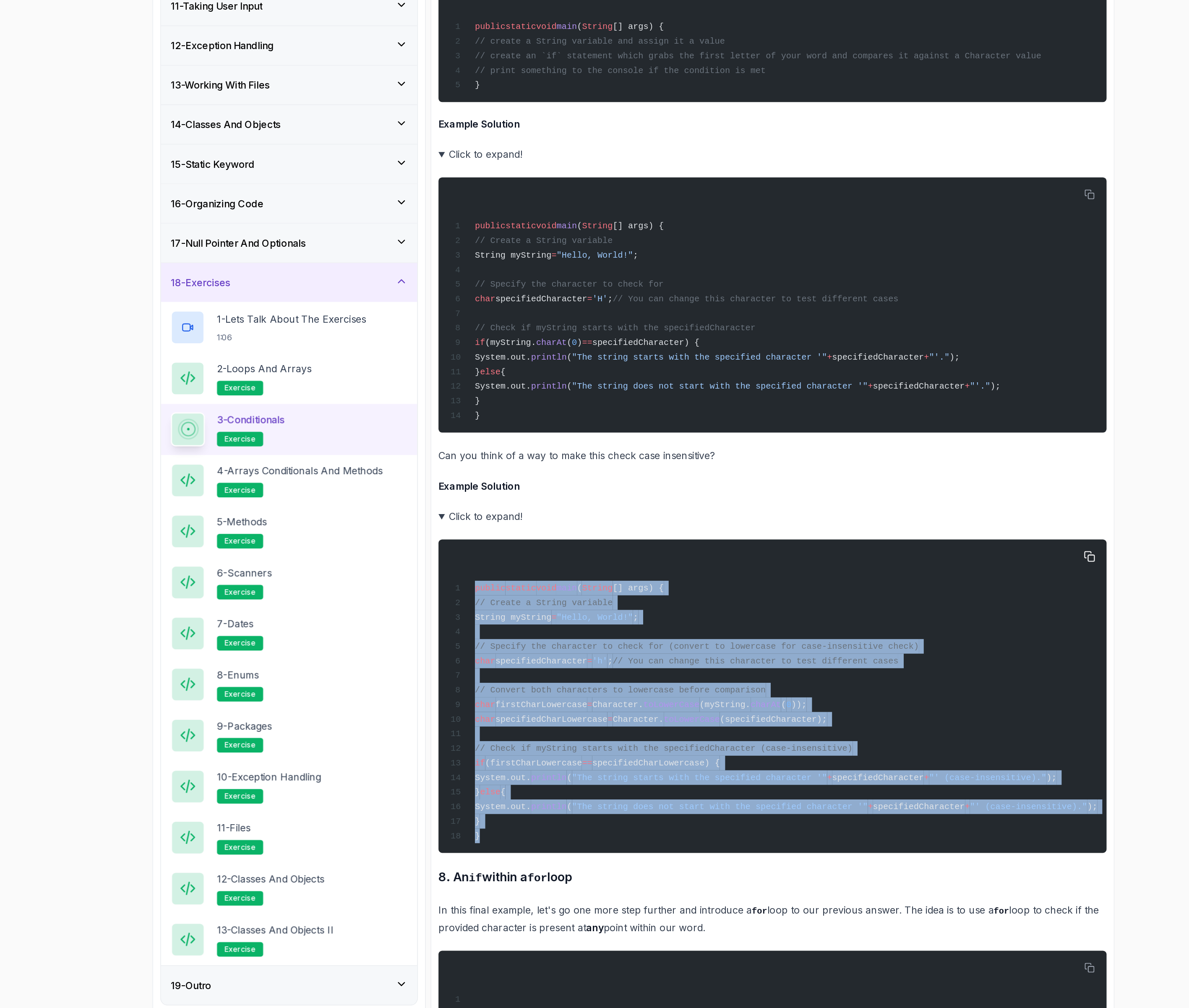
drag, startPoint x: 521, startPoint y: 887, endPoint x: 466, endPoint y: 712, distance: 183.4
click at [466, 713] on pre "public static void main ( String [] args) { // Create a String variable String …" at bounding box center [691, 786] width 462 height 217
copy code "public static void main ( String [] args) { // Create a String variable String …"
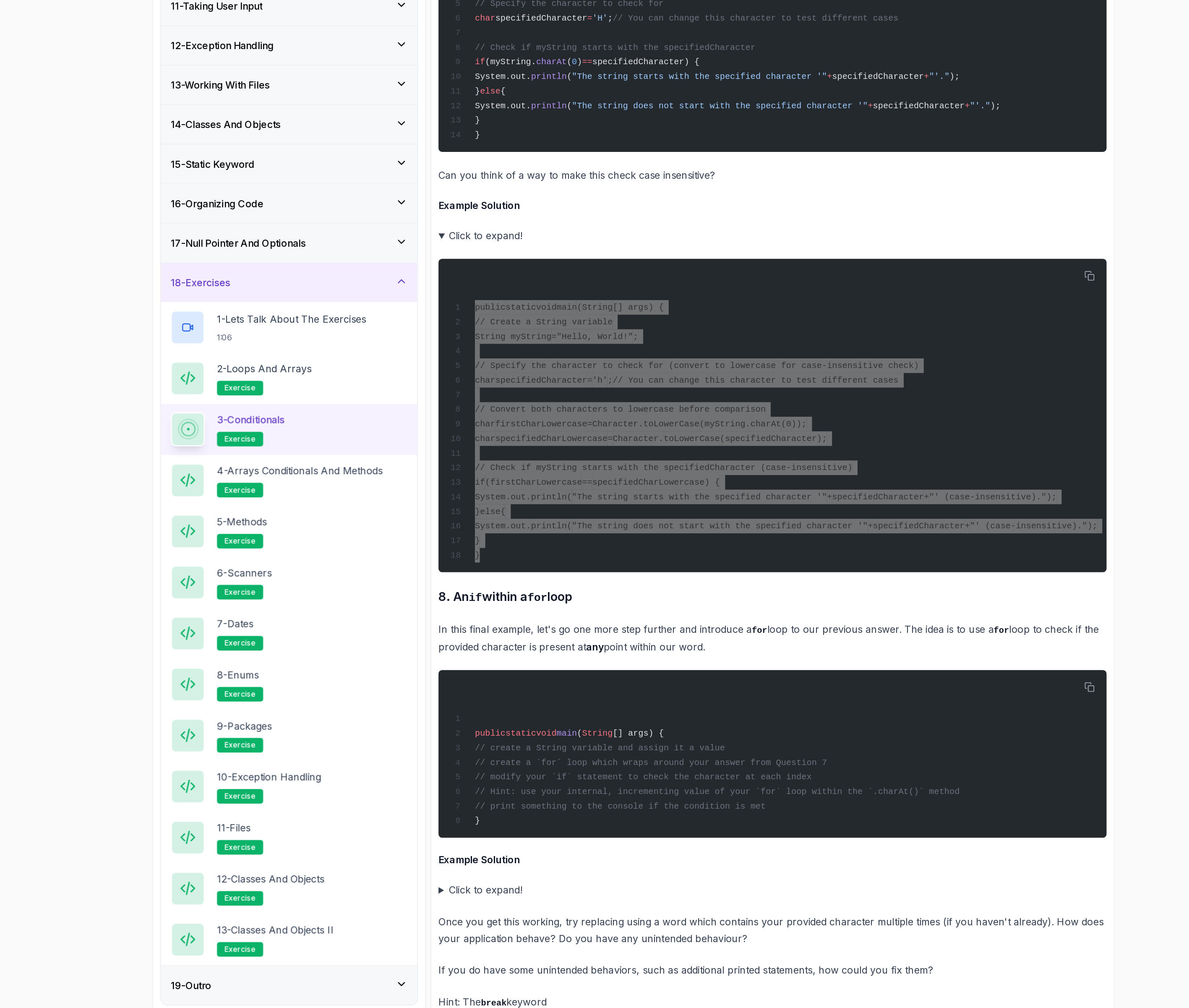
scroll to position [3802, 0]
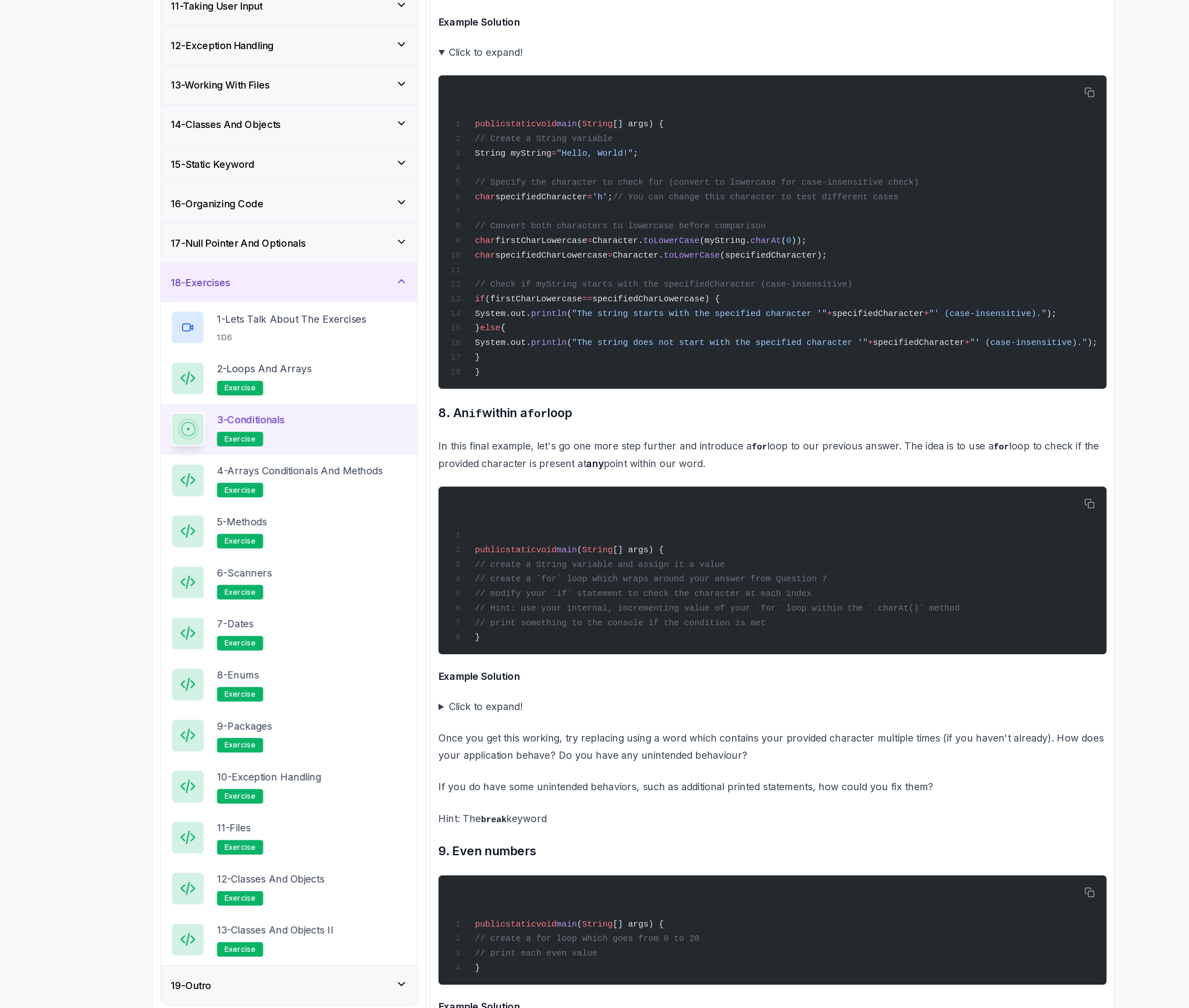
click at [502, 799] on summary "Click to expand!" at bounding box center [691, 793] width 462 height 12
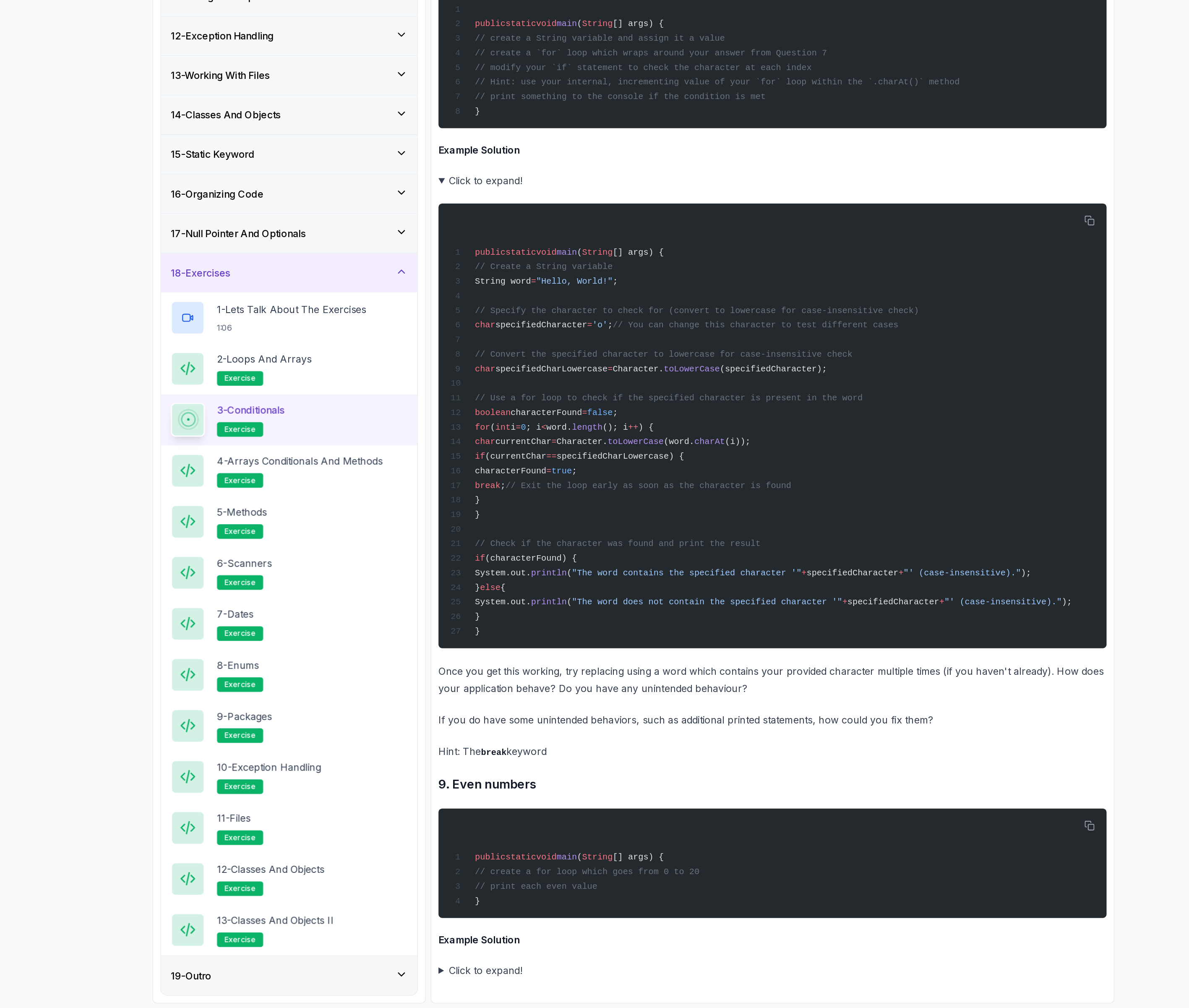
scroll to position [4185, 0]
click at [500, 981] on summary "Click to expand!" at bounding box center [691, 981] width 462 height 12
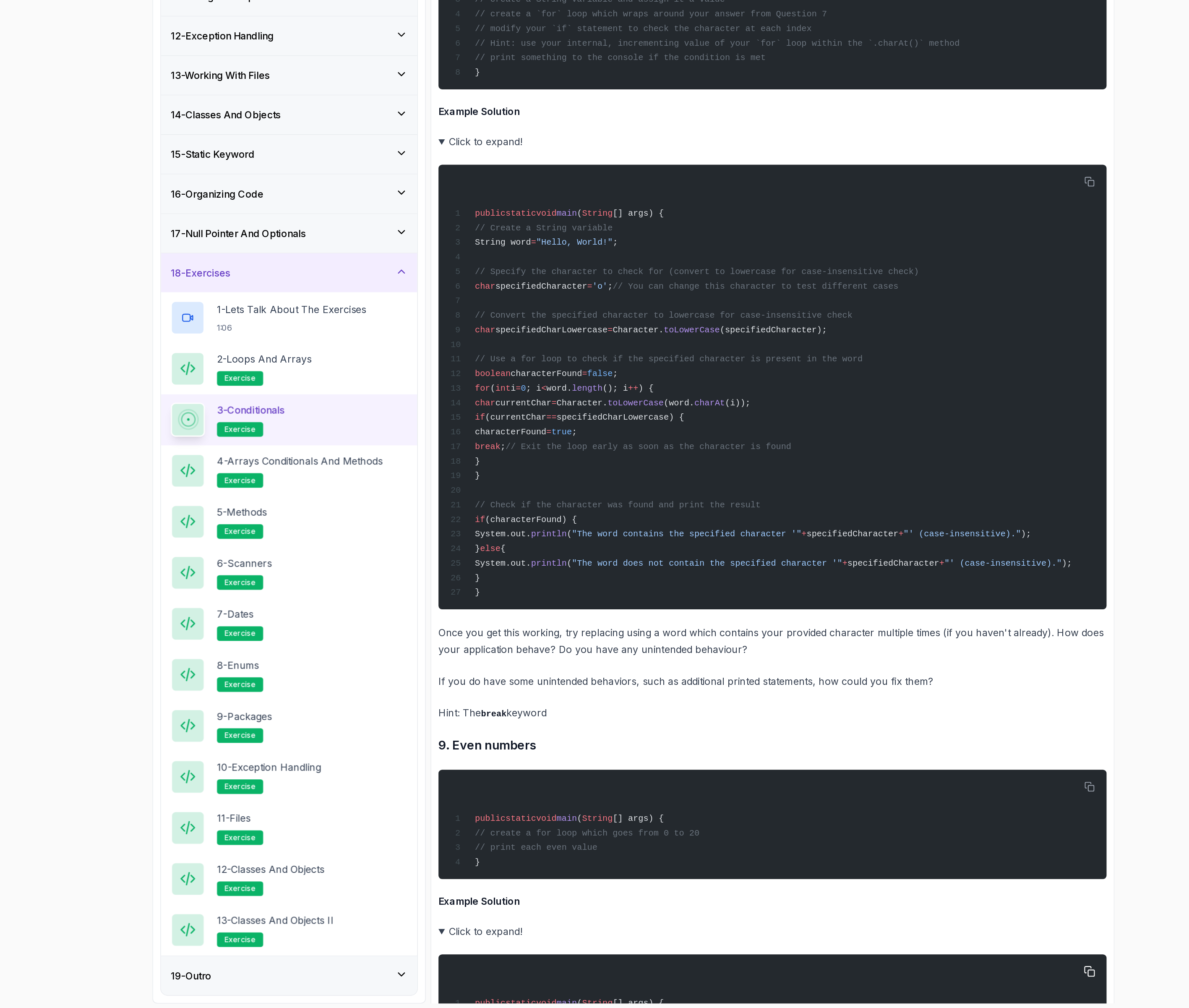
scroll to position [4331, 0]
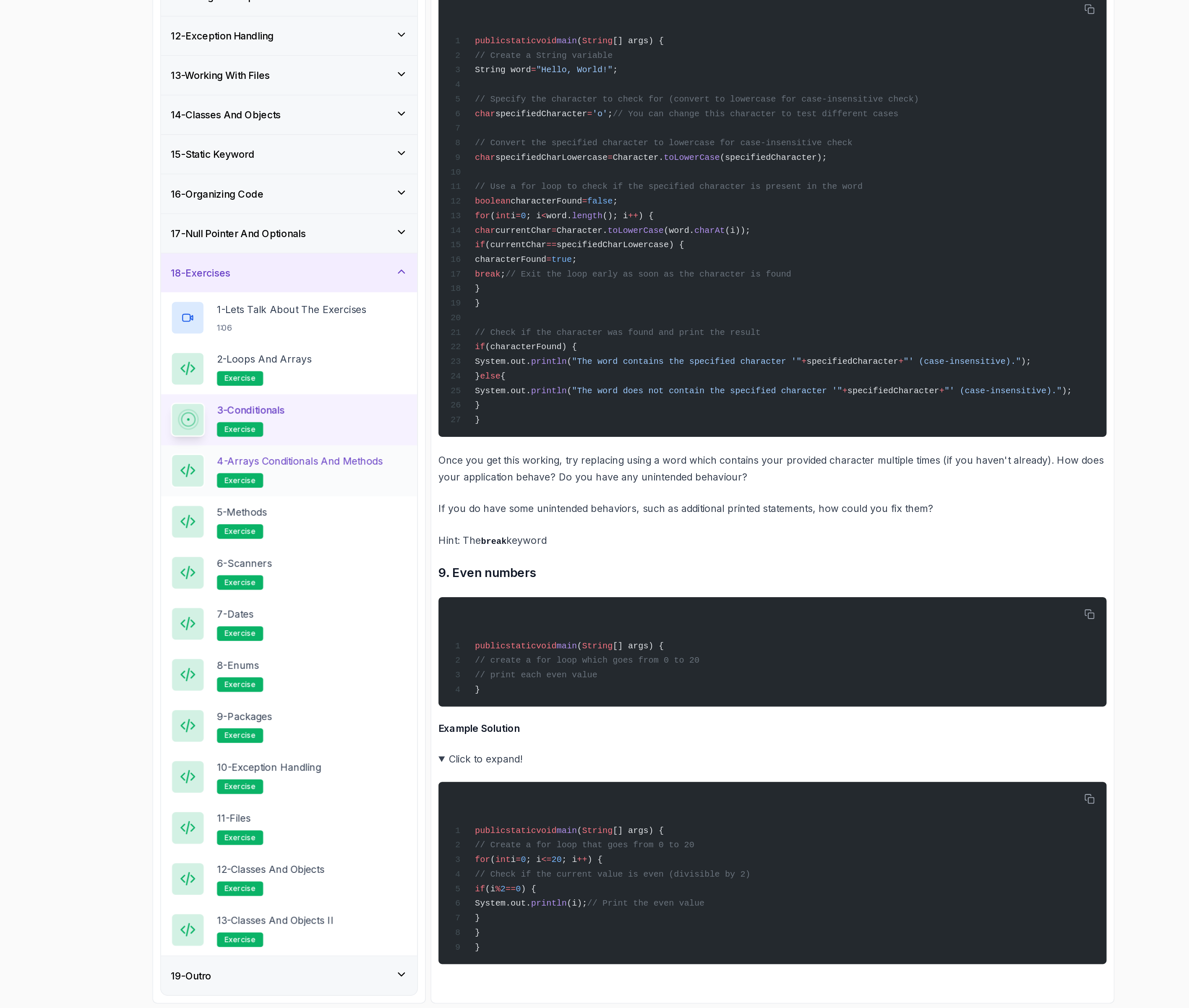
click at [403, 639] on h2 "4 - Arrays Conditionals and Methods exercise" at bounding box center [364, 637] width 115 height 23
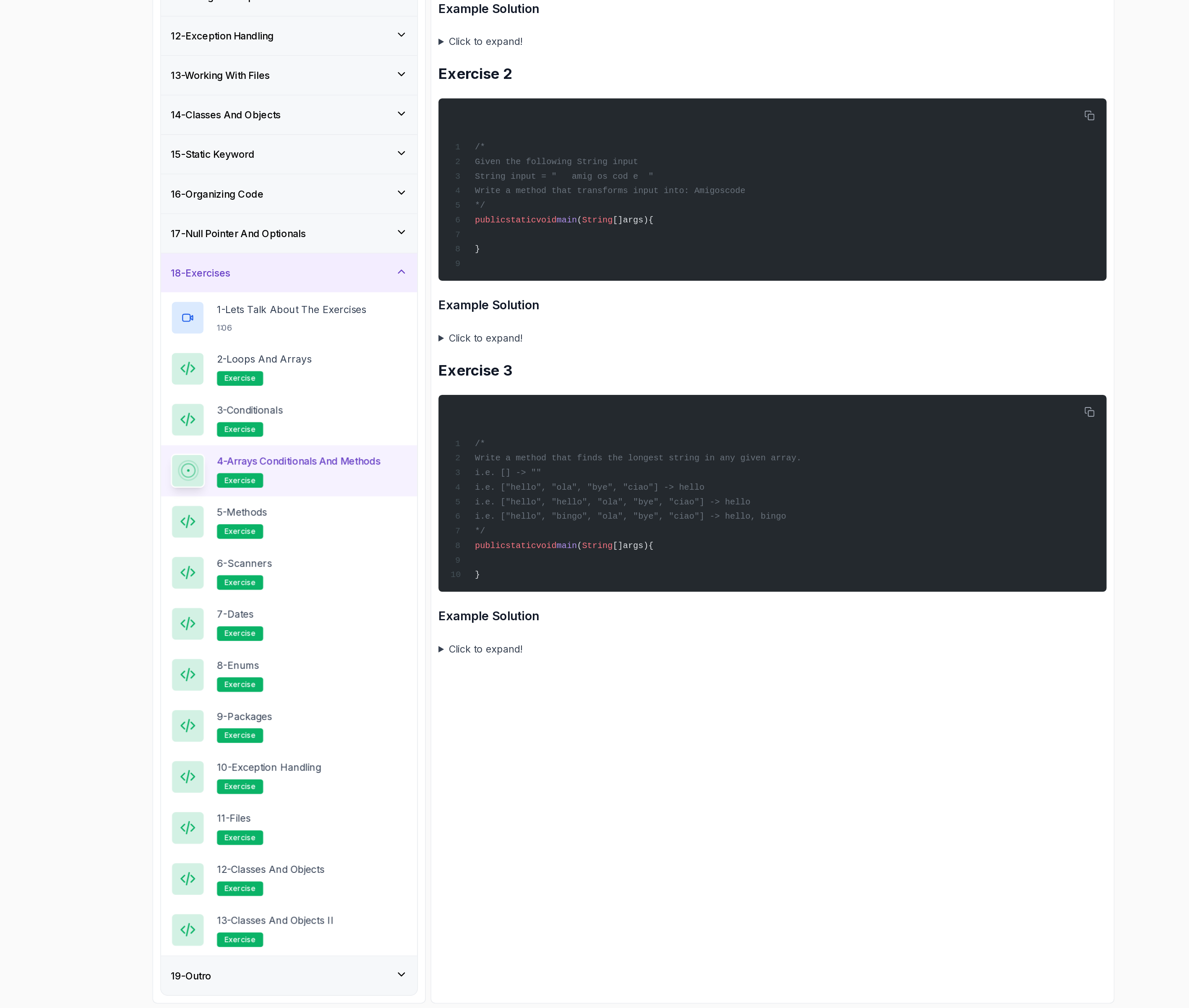
click at [365, 947] on p "13 - Classes and Objects II" at bounding box center [347, 947] width 81 height 10
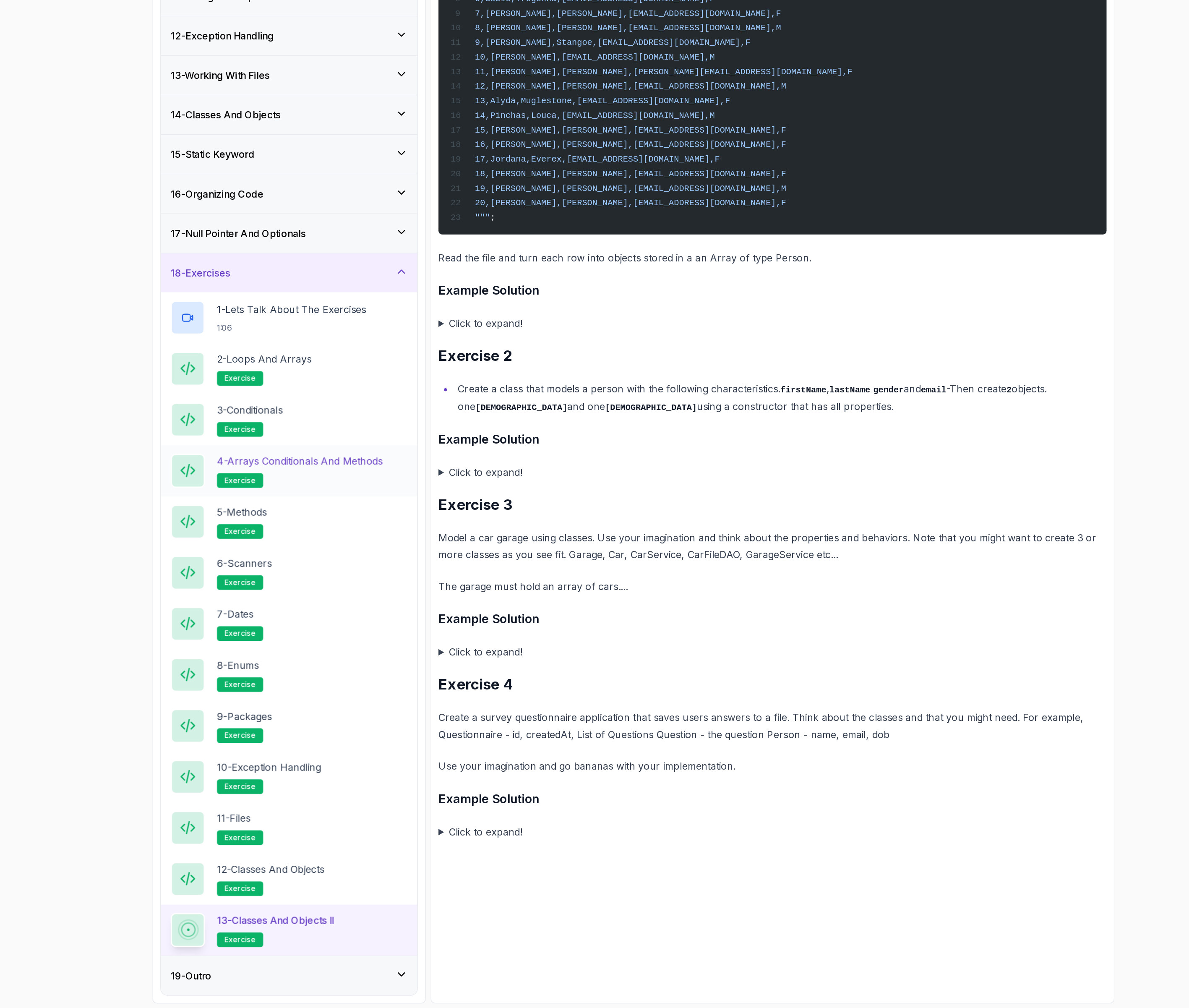
click at [364, 632] on p "4 - Arrays Conditionals and Methods" at bounding box center [364, 630] width 115 height 10
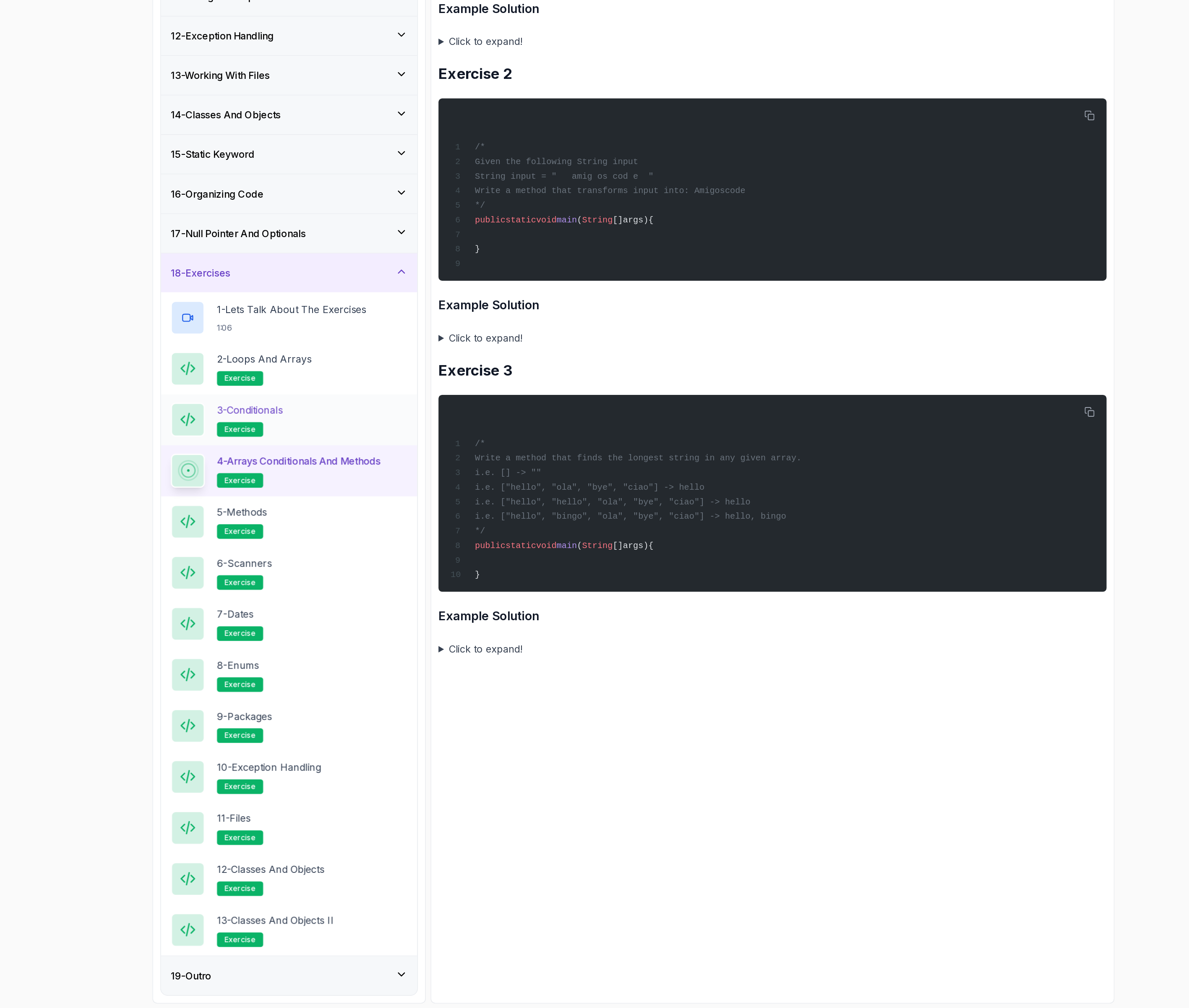
click at [360, 600] on div "3 - Conditionals exercise" at bounding box center [356, 601] width 163 height 23
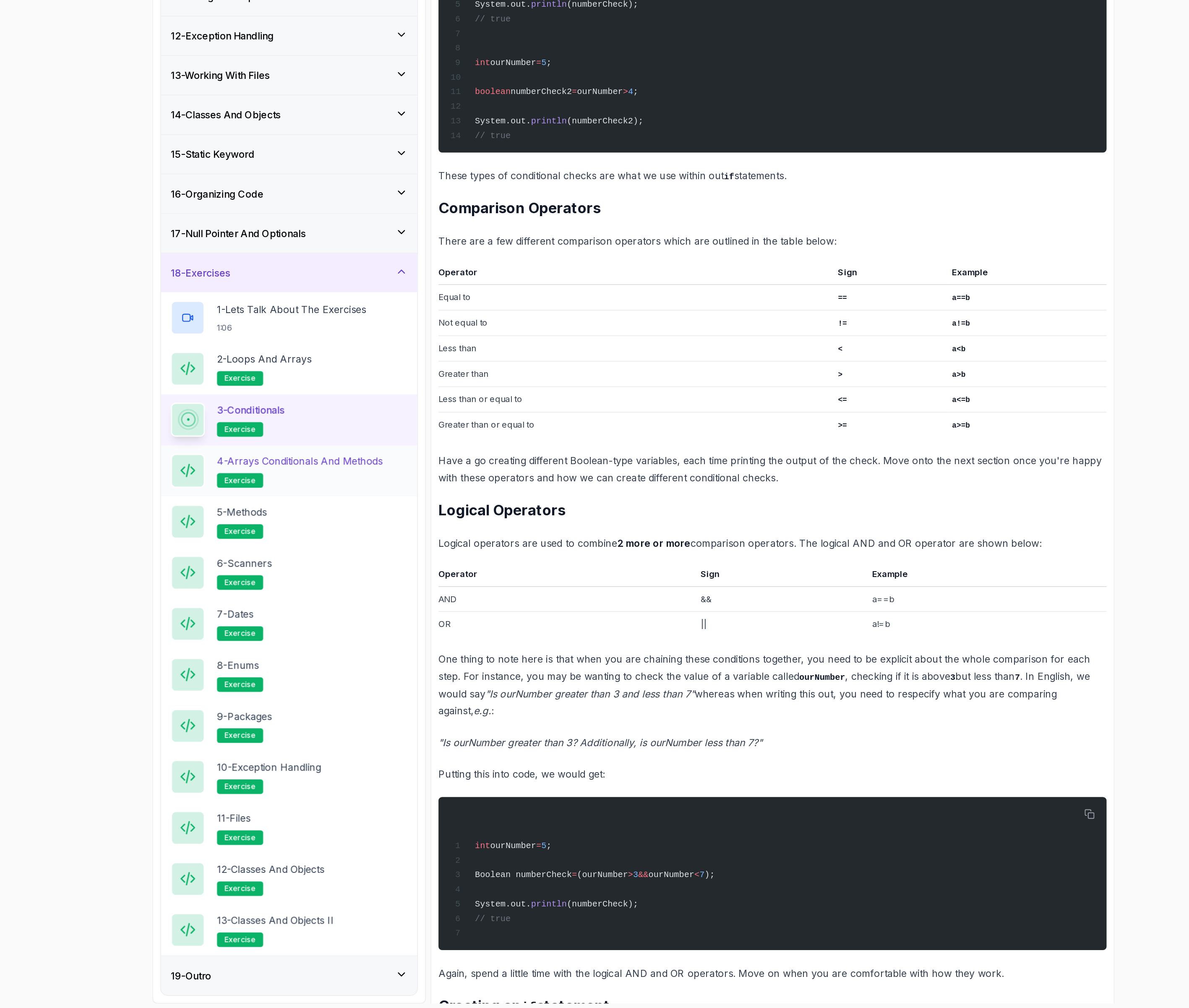
click at [350, 638] on h2 "4 - Arrays Conditionals and Methods exercise" at bounding box center [364, 637] width 115 height 23
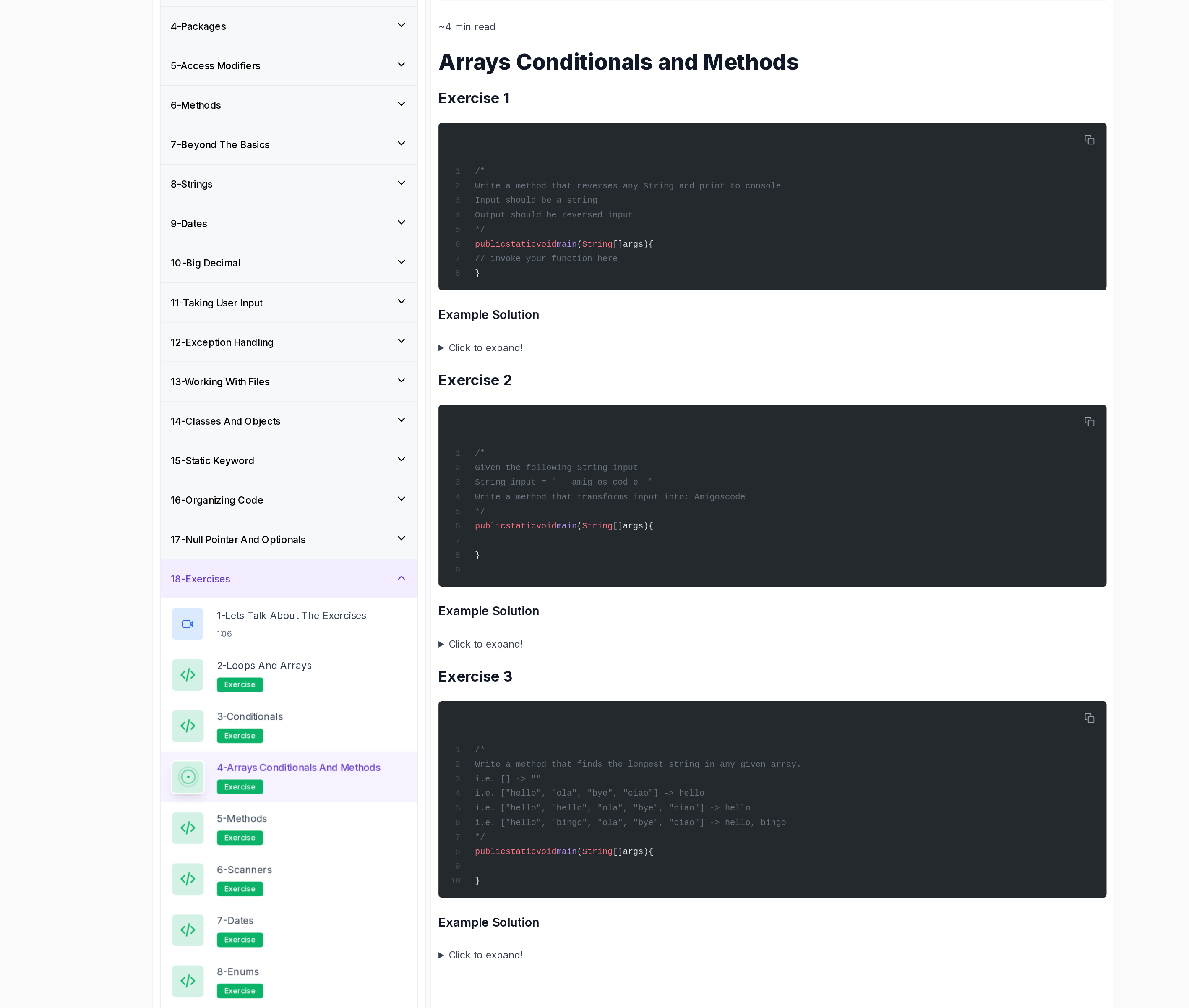
click at [493, 341] on summary "Click to expand!" at bounding box center [691, 339] width 462 height 12
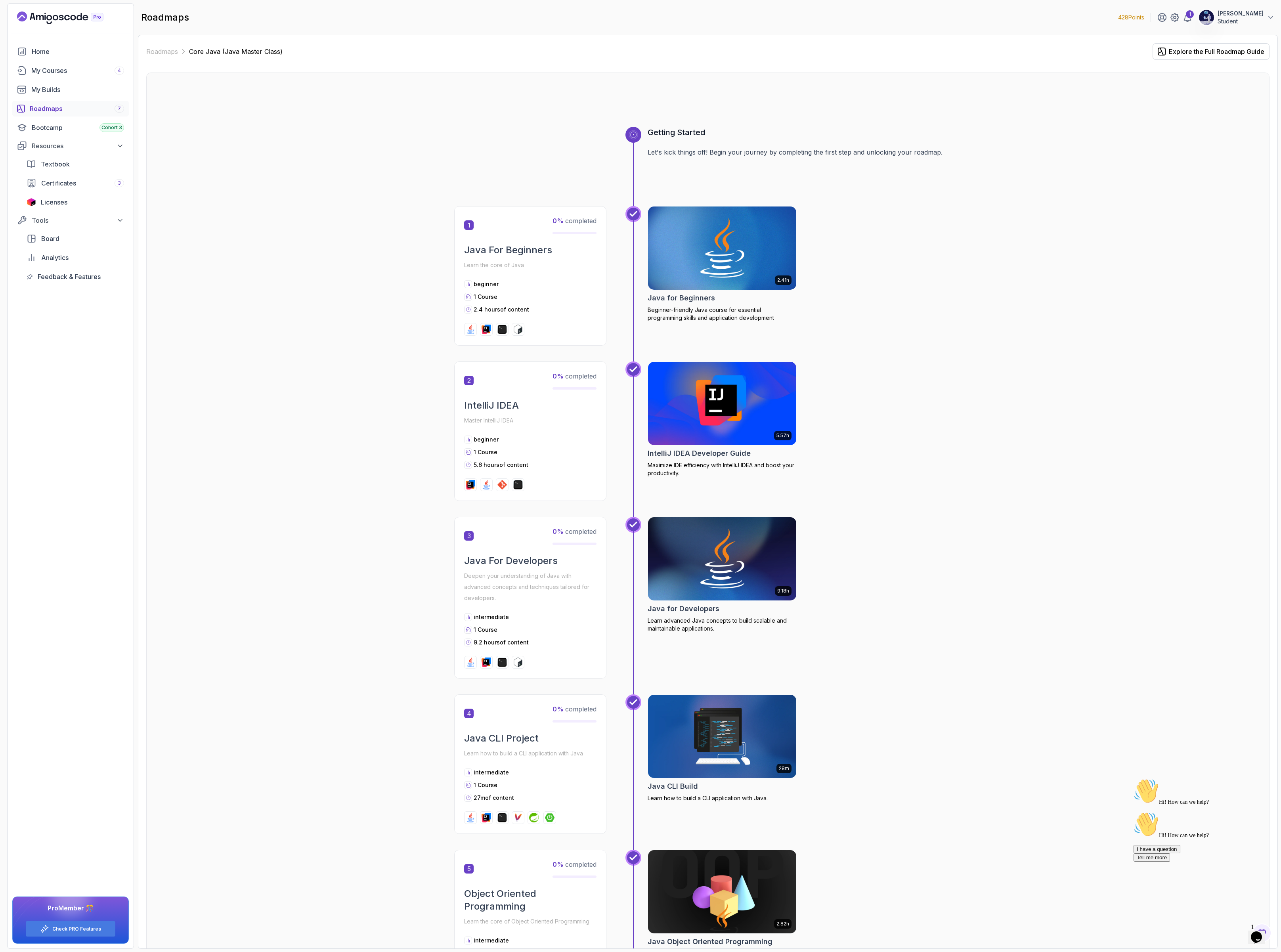
scroll to position [1799, 0]
